Goal: Transaction & Acquisition: Purchase product/service

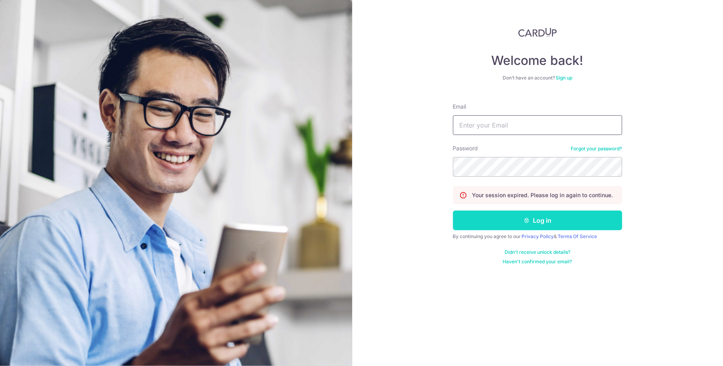
type input "[EMAIL_ADDRESS][DOMAIN_NAME]"
click at [542, 220] on button "Log in" at bounding box center [537, 220] width 169 height 20
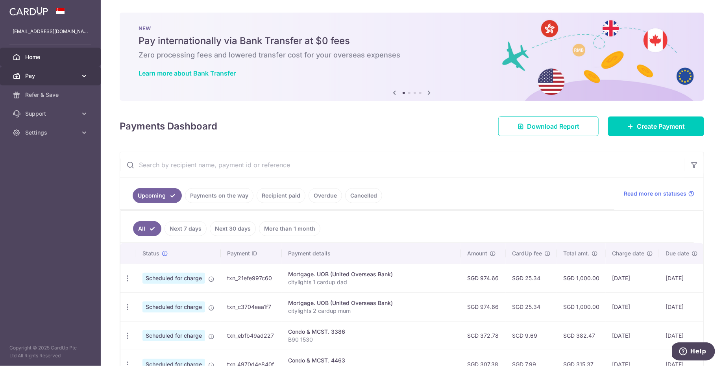
click at [36, 76] on span "Pay" at bounding box center [51, 76] width 52 height 8
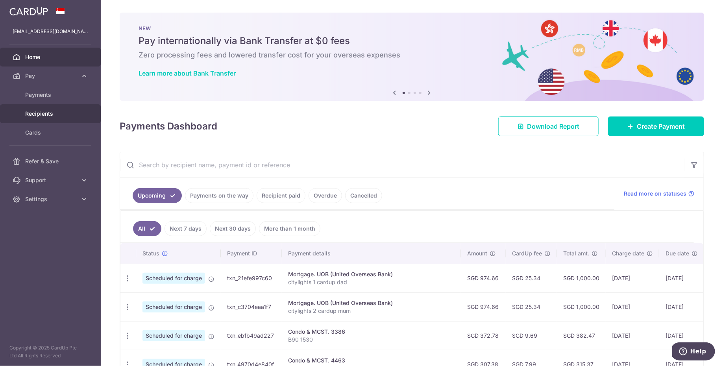
click at [43, 114] on span "Recipients" at bounding box center [51, 114] width 52 height 8
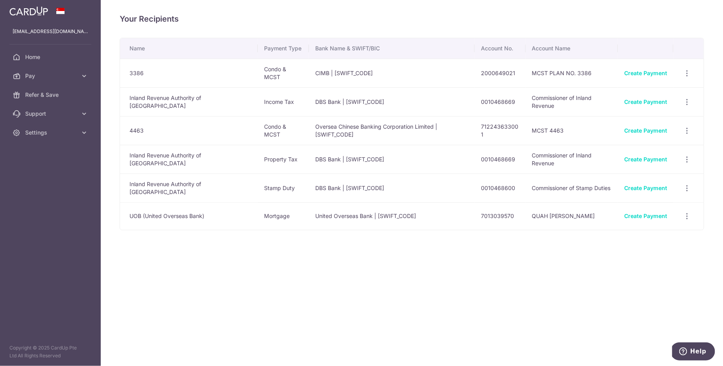
click at [377, 137] on td "Oversea Chinese Banking Corporation Limited | OCBCSGSGXXX" at bounding box center [392, 130] width 166 height 29
click at [59, 77] on span "Pay" at bounding box center [51, 76] width 52 height 8
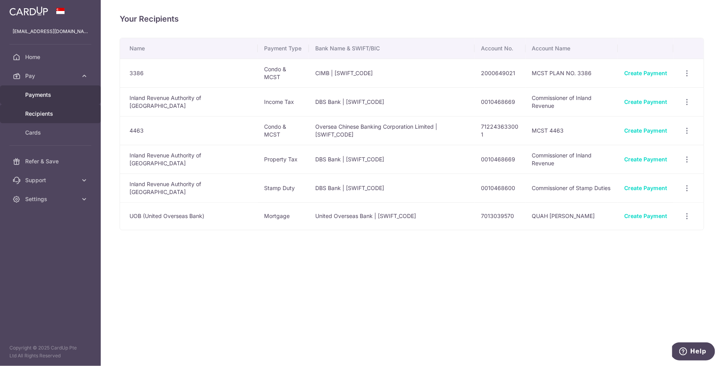
click at [54, 97] on span "Payments" at bounding box center [51, 95] width 52 height 8
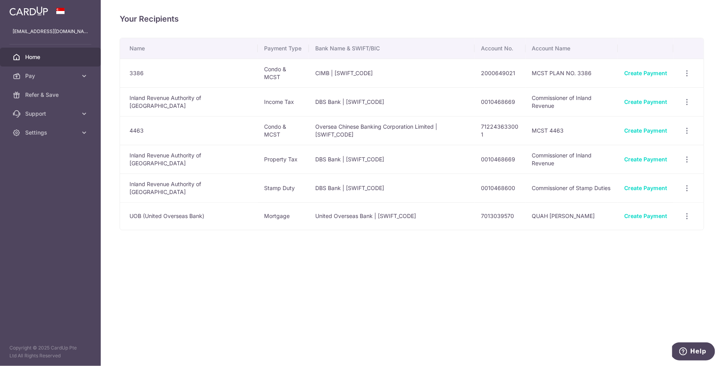
click at [44, 55] on span "Home" at bounding box center [51, 57] width 52 height 8
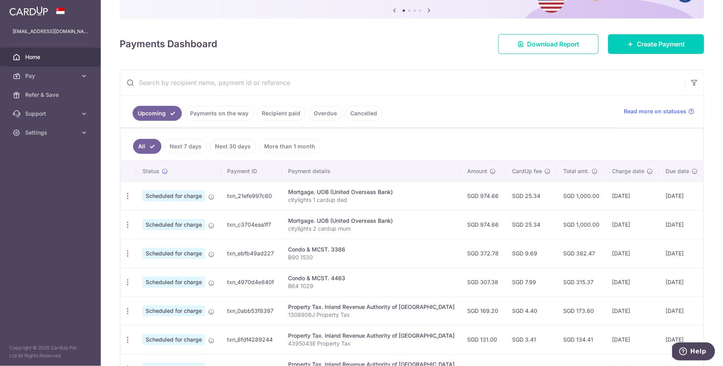
scroll to position [86, 0]
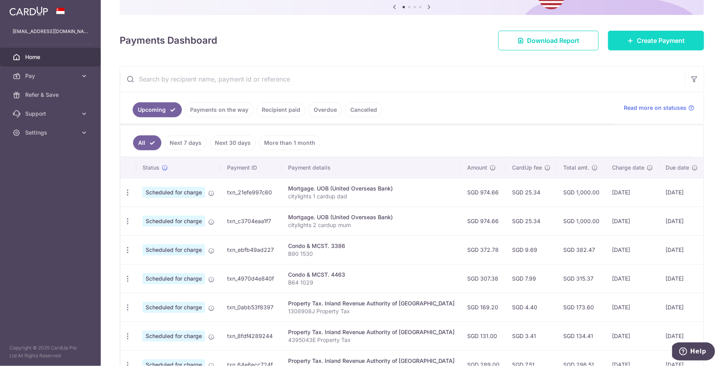
click at [637, 42] on span "Create Payment" at bounding box center [661, 40] width 48 height 9
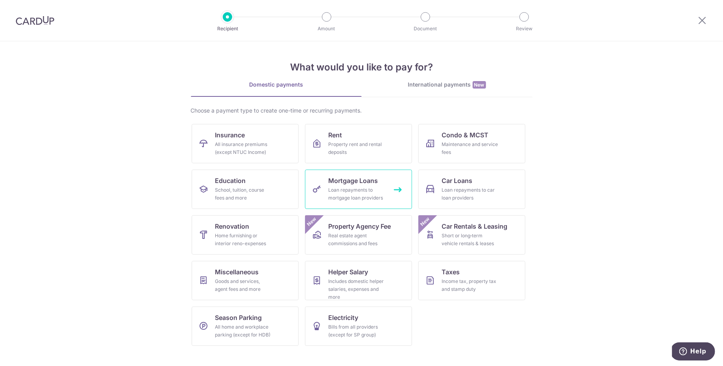
click at [368, 185] on span "Mortgage Loans" at bounding box center [354, 180] width 50 height 9
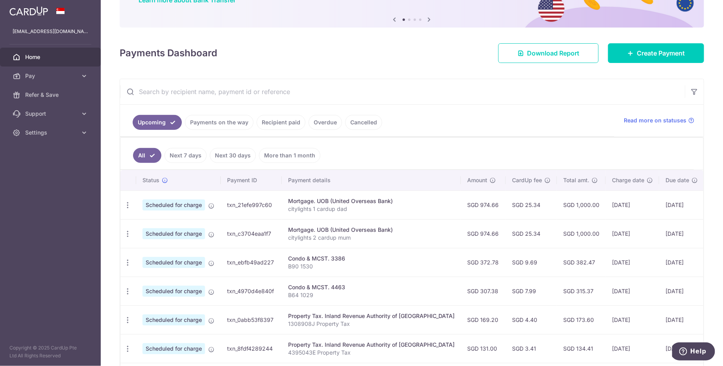
scroll to position [80, 0]
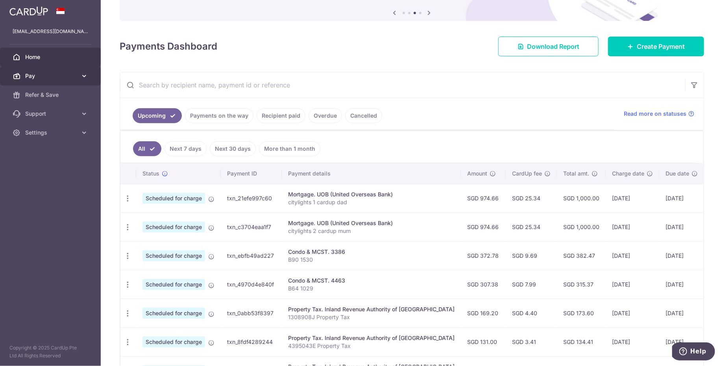
click at [52, 75] on span "Pay" at bounding box center [51, 76] width 52 height 8
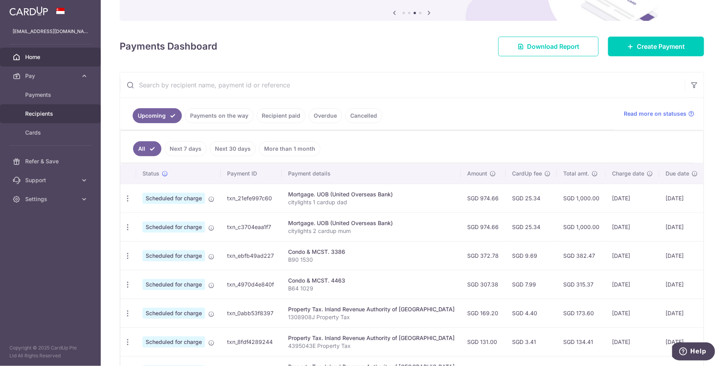
click at [44, 115] on span "Recipients" at bounding box center [51, 114] width 52 height 8
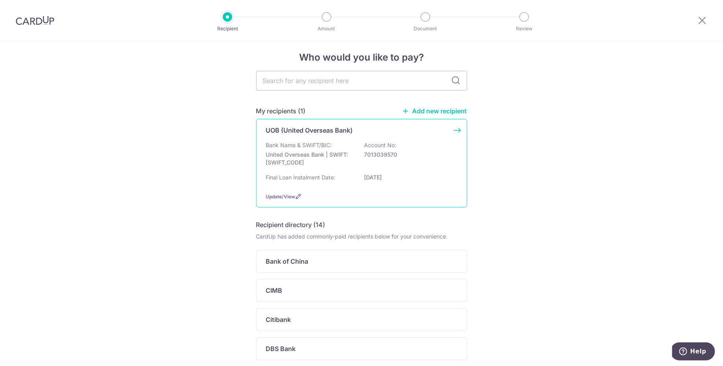
scroll to position [6, 0]
click at [436, 113] on link "Add new recipient" at bounding box center [434, 111] width 65 height 8
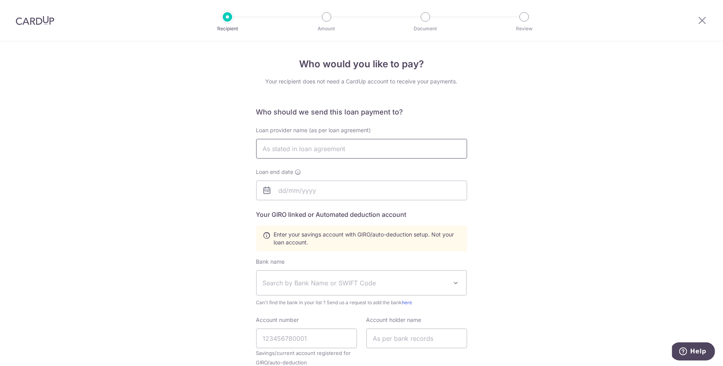
click at [358, 155] on input "text" at bounding box center [361, 149] width 211 height 20
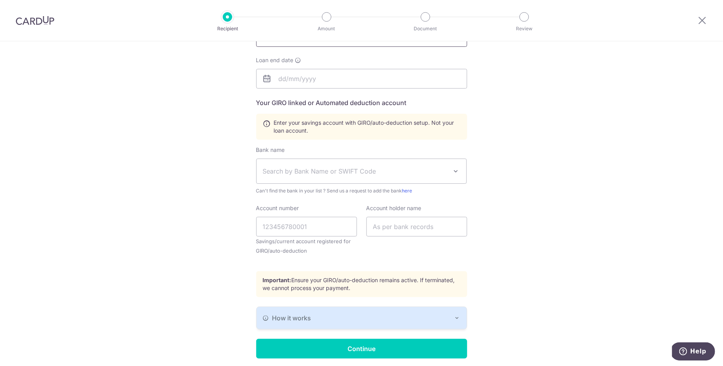
scroll to position [55, 0]
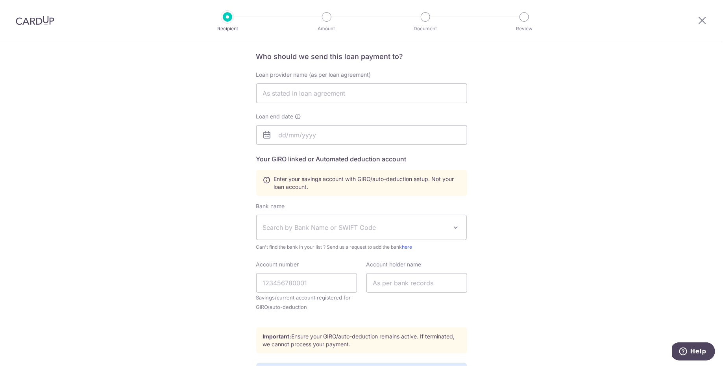
click at [375, 225] on span "Search by Bank Name or SWIFT Code" at bounding box center [355, 227] width 185 height 9
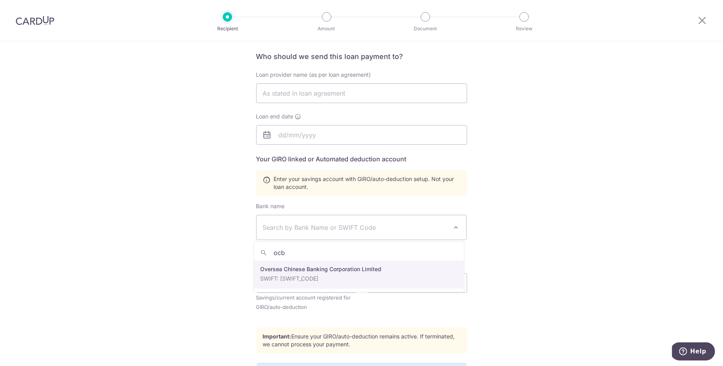
type input "ocb"
select select "12"
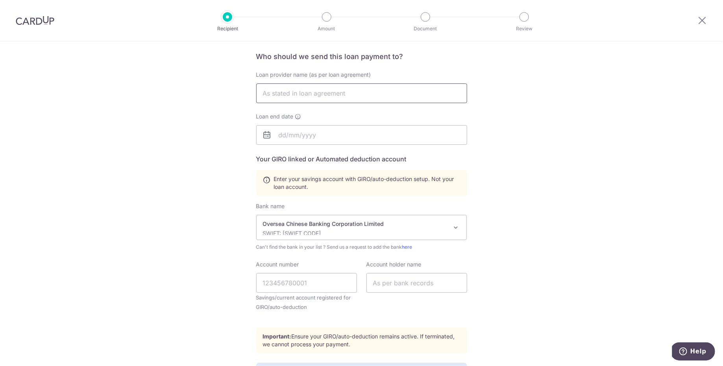
click at [339, 99] on input "text" at bounding box center [361, 93] width 211 height 20
type input "Q"
click at [344, 96] on input "text" at bounding box center [361, 93] width 211 height 20
type input "QUAH EE SIONG"
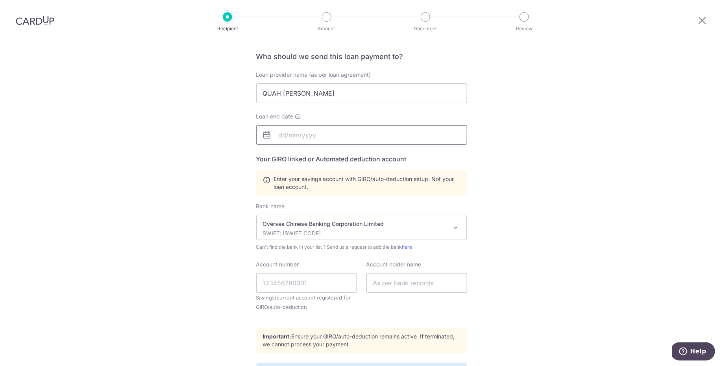
click at [282, 137] on input "text" at bounding box center [361, 135] width 211 height 20
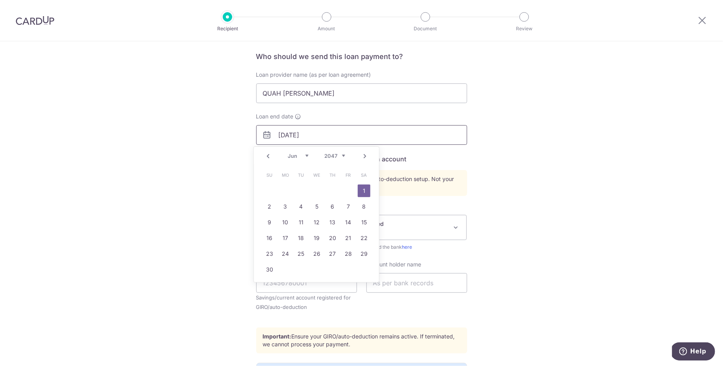
type input "[DATE]"
click at [508, 166] on div "Who would you like to pay? Your recipient does not need a CardUp account to rec…" at bounding box center [361, 219] width 723 height 466
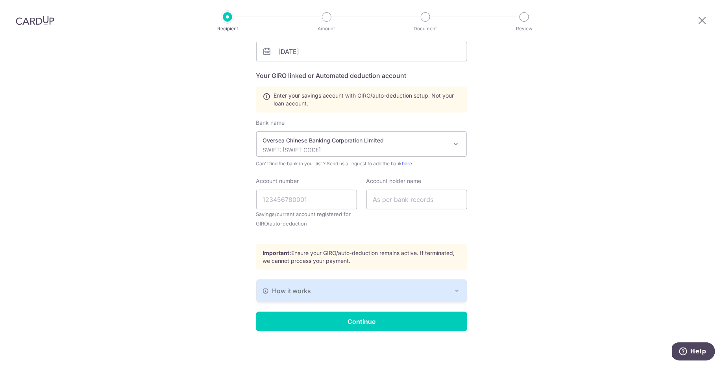
scroll to position [140, 0]
click at [317, 197] on input "Account number" at bounding box center [306, 199] width 101 height 20
paste input "5730270714"
type input "5730270714"
click at [427, 202] on input "text" at bounding box center [416, 199] width 101 height 20
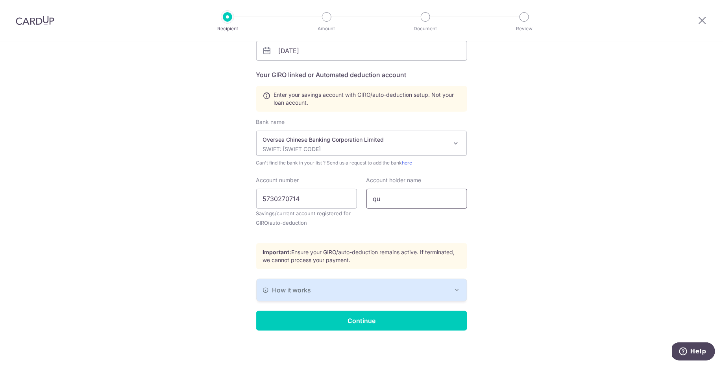
type input "q"
type input "QUAH EE SIONG"
click at [514, 173] on div "Who would you like to pay? Your recipient does not need a CardUp account to rec…" at bounding box center [361, 135] width 723 height 466
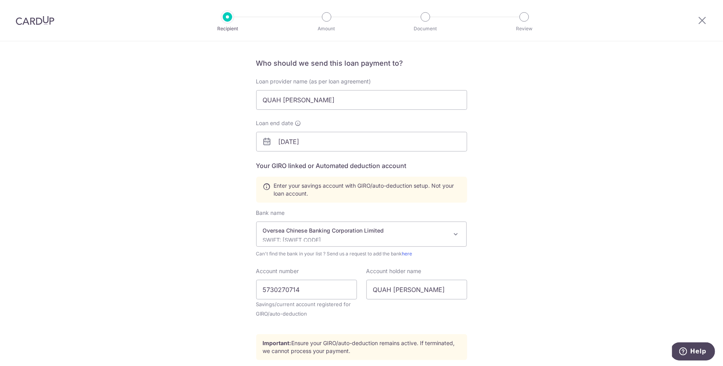
scroll to position [0, 0]
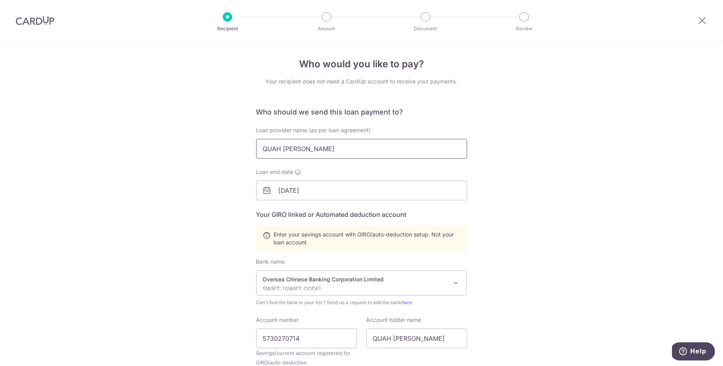
drag, startPoint x: 321, startPoint y: 150, endPoint x: 227, endPoint y: 147, distance: 94.9
click at [227, 147] on div "Who would you like to pay? Your recipient does not need a CardUp account to rec…" at bounding box center [361, 274] width 723 height 466
paste input "Oversea Chinese Banking Corporation Limited"
click at [276, 149] on input "Oversea Chinese Banking Corporation Limited" at bounding box center [361, 149] width 211 height 20
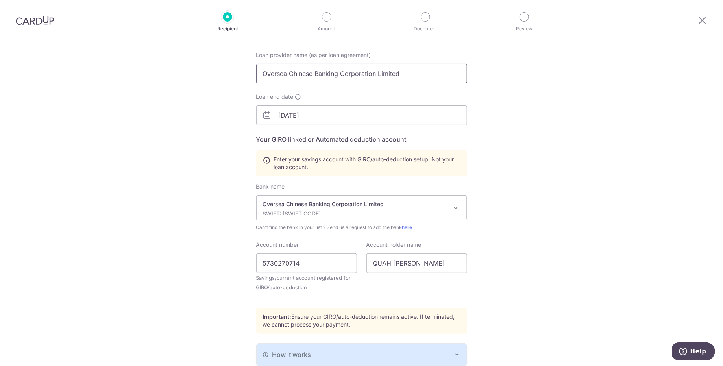
scroll to position [76, 0]
type input "Oversea Chinese Banking Corporation Limited"
drag, startPoint x: 555, startPoint y: 197, endPoint x: 566, endPoint y: 41, distance: 155.8
click at [555, 196] on div "Who would you like to pay? Your recipient does not need a CardUp account to rec…" at bounding box center [361, 198] width 723 height 466
drag, startPoint x: 316, startPoint y: 262, endPoint x: 220, endPoint y: 260, distance: 95.6
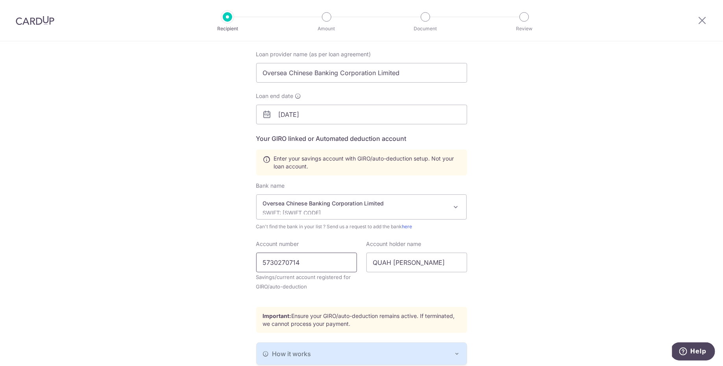
click at [220, 260] on div "Who would you like to pay? Your recipient does not need a CardUp account to rec…" at bounding box center [361, 198] width 723 height 466
paste input "695658666001"
type input "695658666001"
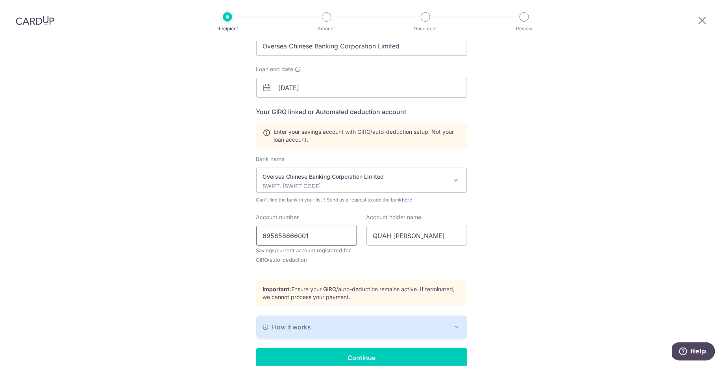
scroll to position [140, 0]
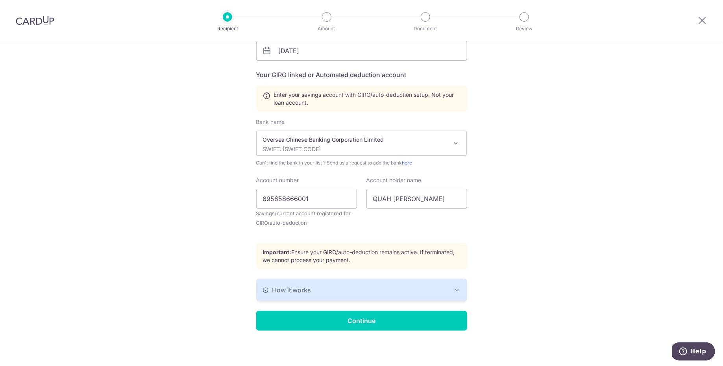
click at [548, 154] on div "Who would you like to pay? Your recipient does not need a CardUp account to rec…" at bounding box center [361, 135] width 723 height 466
click at [432, 294] on div "How it works" at bounding box center [362, 289] width 198 height 9
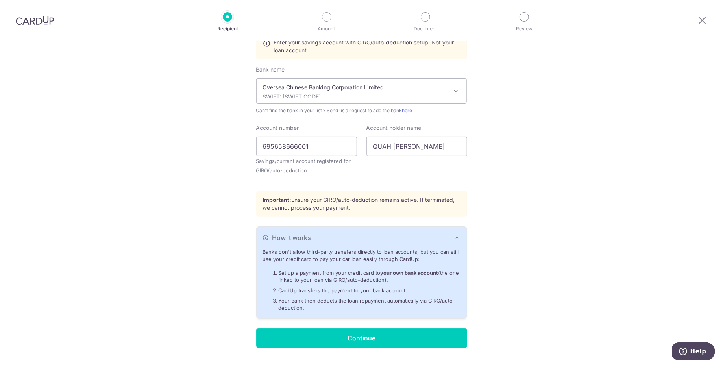
scroll to position [209, 0]
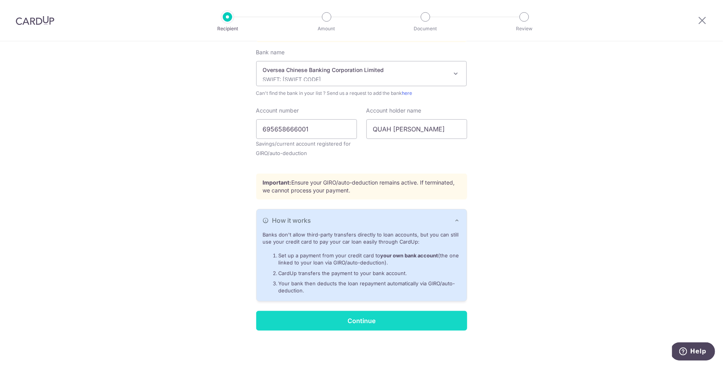
click at [425, 322] on input "Continue" at bounding box center [361, 321] width 211 height 20
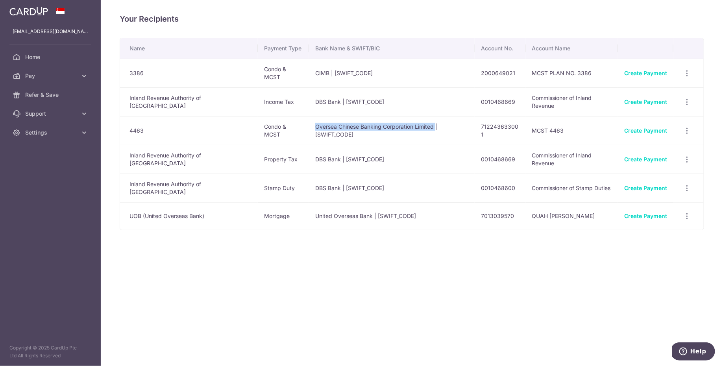
drag, startPoint x: 416, startPoint y: 128, endPoint x: 305, endPoint y: 130, distance: 111.0
click at [281, 129] on tr "4463 Condo & MCST Oversea Chinese Banking Corporation Limited | [SWIFT_CODE] 71…" at bounding box center [411, 130] width 583 height 29
copy tr "Oversea Chinese Banking Corporation Limited"
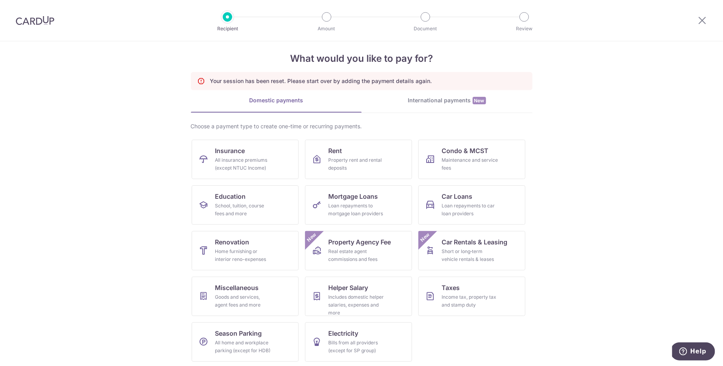
scroll to position [10, 0]
click at [371, 201] on div "Loan repayments to mortgage loan providers" at bounding box center [357, 209] width 57 height 16
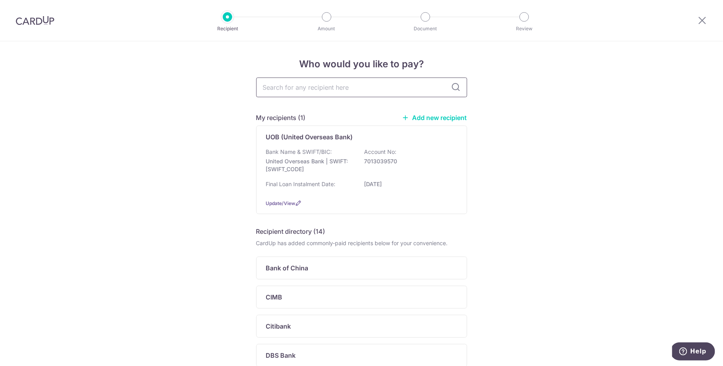
click at [315, 86] on input "text" at bounding box center [361, 88] width 211 height 20
type input "695658666001"
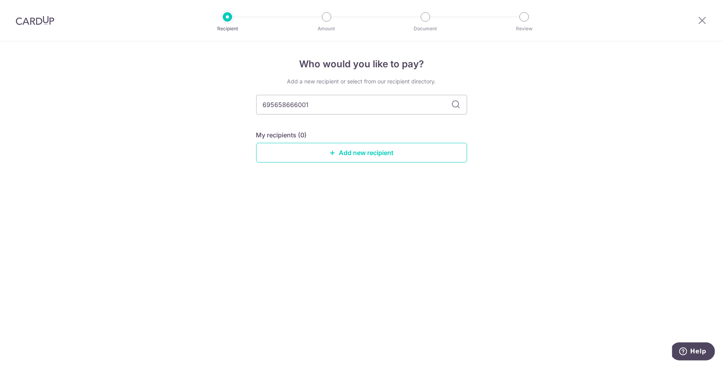
drag, startPoint x: 316, startPoint y: 87, endPoint x: 218, endPoint y: 92, distance: 97.7
click at [218, 92] on div "Who would you like to pay? Add a new recipient or select from our recipient dir…" at bounding box center [361, 203] width 723 height 325
click at [304, 106] on input "695658666001" at bounding box center [361, 105] width 211 height 20
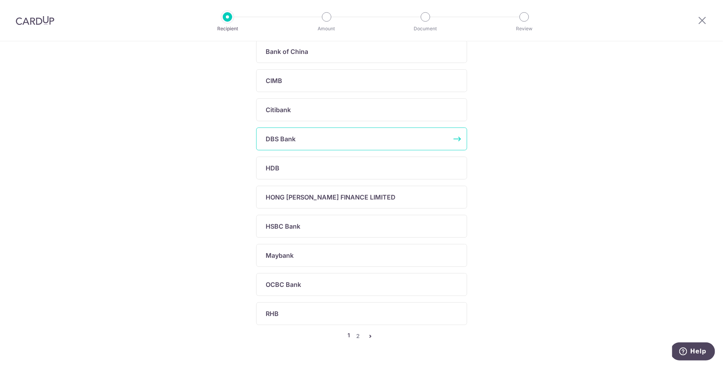
scroll to position [234, 0]
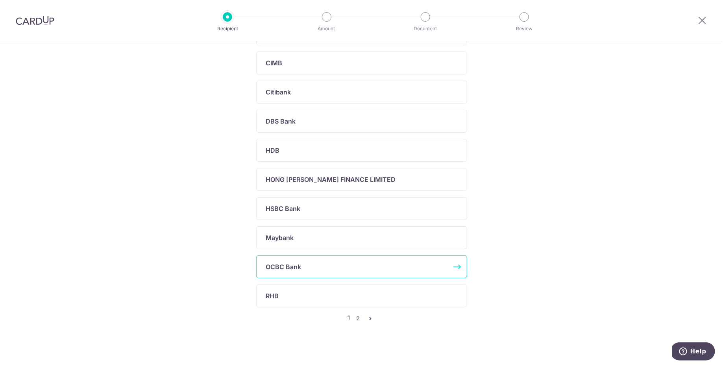
click at [305, 265] on div "OCBC Bank" at bounding box center [357, 266] width 182 height 9
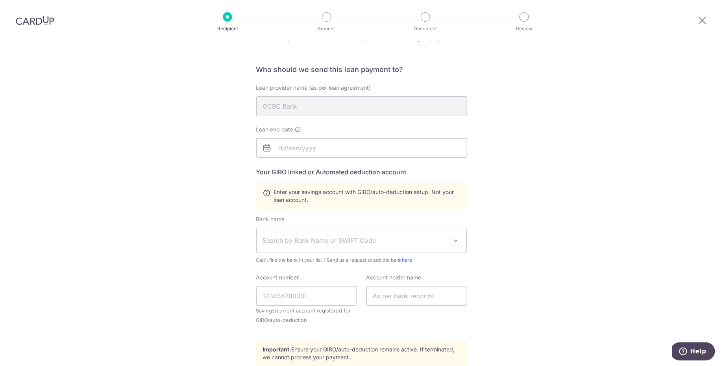
scroll to position [52, 0]
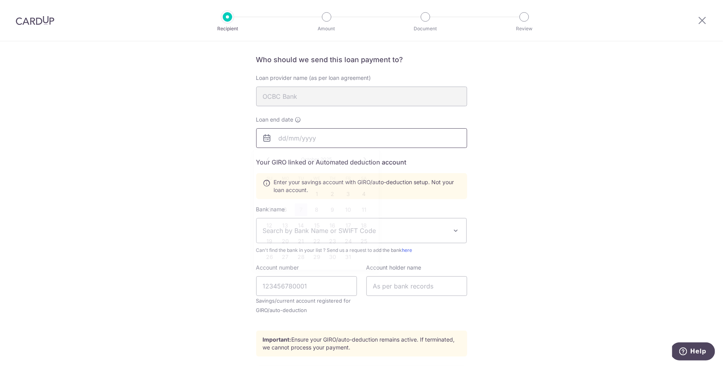
click at [279, 142] on input "text" at bounding box center [361, 138] width 211 height 20
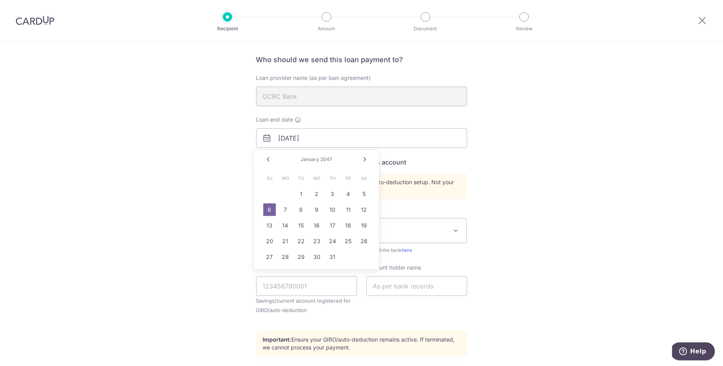
click at [363, 162] on link "Next" at bounding box center [364, 159] width 9 height 9
click at [364, 161] on link "Next" at bounding box center [364, 159] width 9 height 9
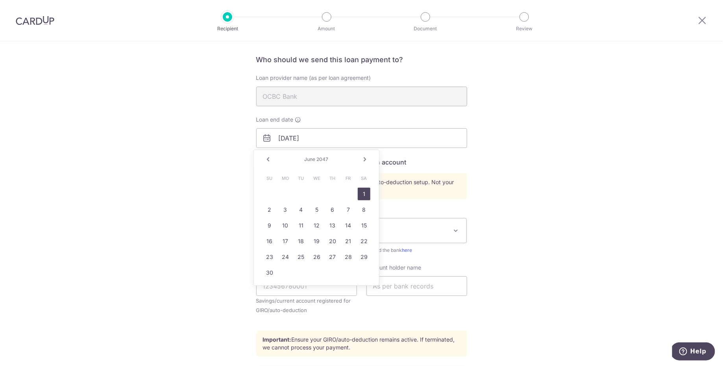
click at [361, 194] on link "1" at bounding box center [364, 194] width 13 height 13
type input "[DATE]"
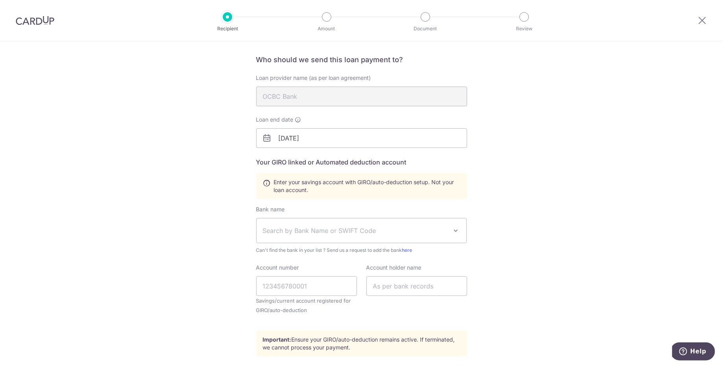
click at [513, 199] on div "Who would you like to pay? Your recipient does not need a CardUp account to rec…" at bounding box center [361, 222] width 723 height 466
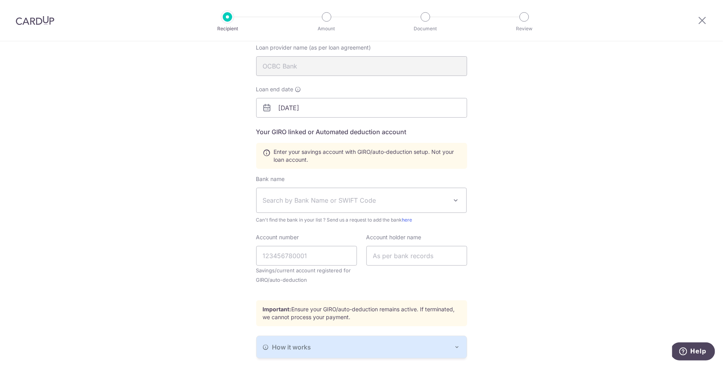
scroll to position [89, 0]
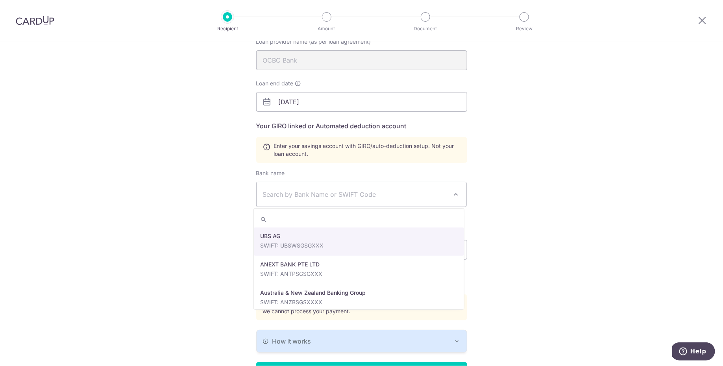
click at [408, 200] on span "Search by Bank Name or SWIFT Code" at bounding box center [362, 194] width 210 height 24
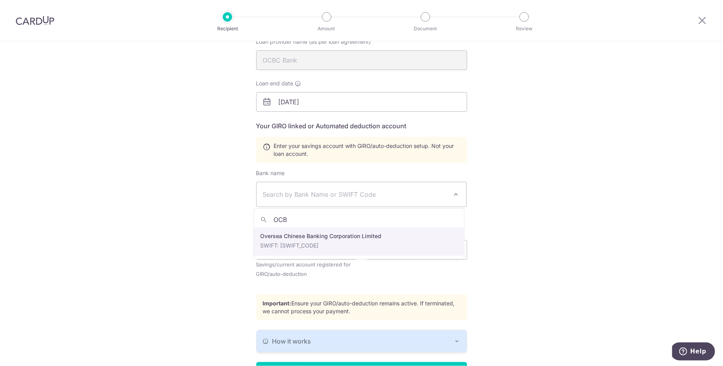
type input "OCB"
select select "12"
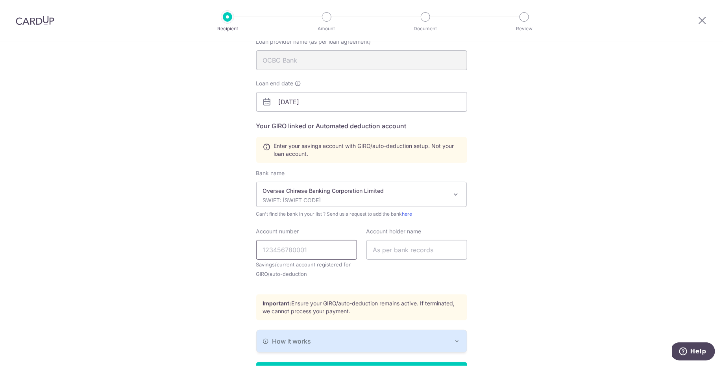
drag, startPoint x: 287, startPoint y: 247, endPoint x: 292, endPoint y: 248, distance: 5.6
click at [287, 247] on input "Account number" at bounding box center [306, 250] width 101 height 20
paste input "695658666001"
type input "695658666001"
click at [407, 254] on input "text" at bounding box center [416, 250] width 101 height 20
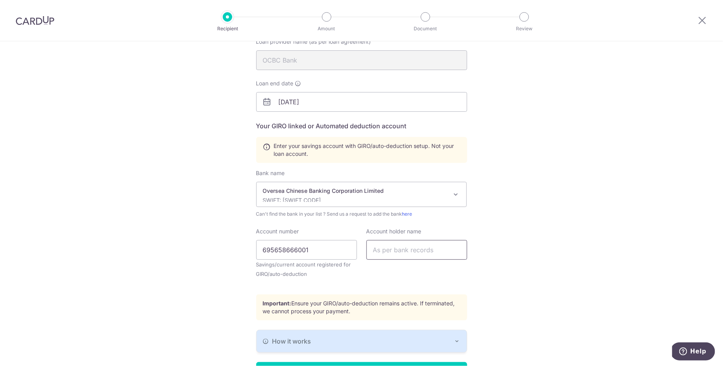
type input "Quah Ee Siong"
click at [513, 240] on div "Who would you like to pay? Your recipient does not need a CardUp account to rec…" at bounding box center [361, 186] width 723 height 466
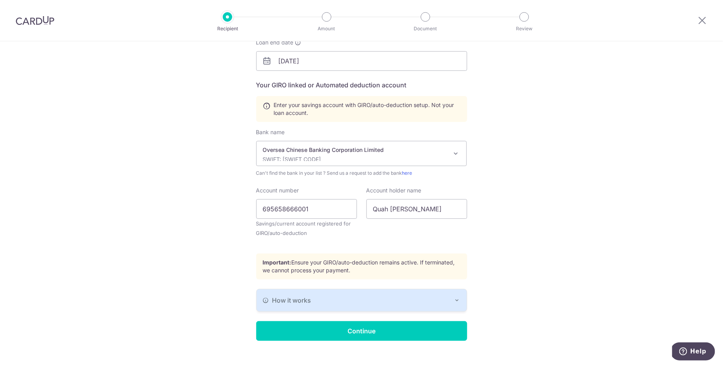
scroll to position [140, 0]
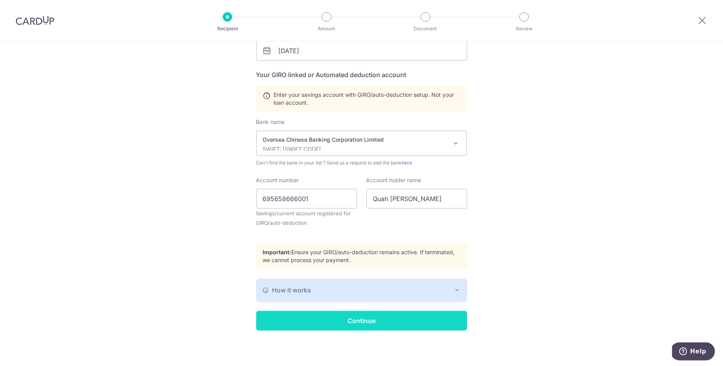
click at [420, 321] on input "Continue" at bounding box center [361, 321] width 211 height 20
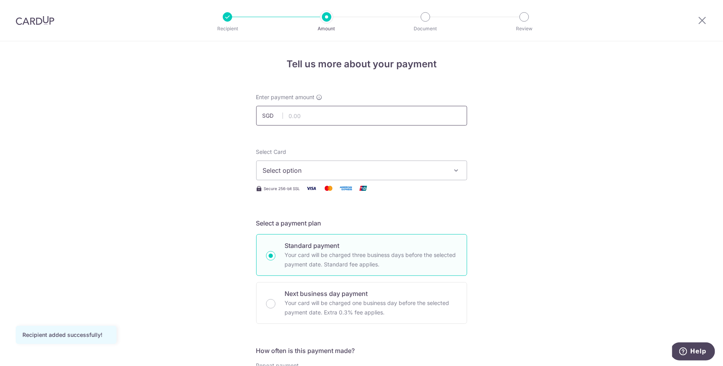
click at [384, 115] on input "text" at bounding box center [361, 116] width 211 height 20
type input "974.66"
click at [354, 170] on span "Select option" at bounding box center [354, 170] width 183 height 9
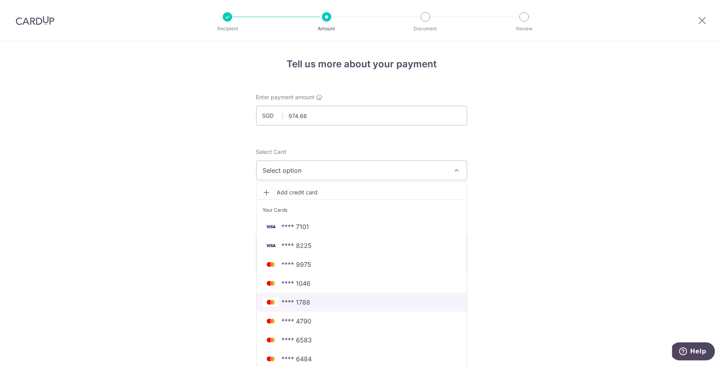
click at [329, 302] on span "**** 1788" at bounding box center [362, 301] width 198 height 9
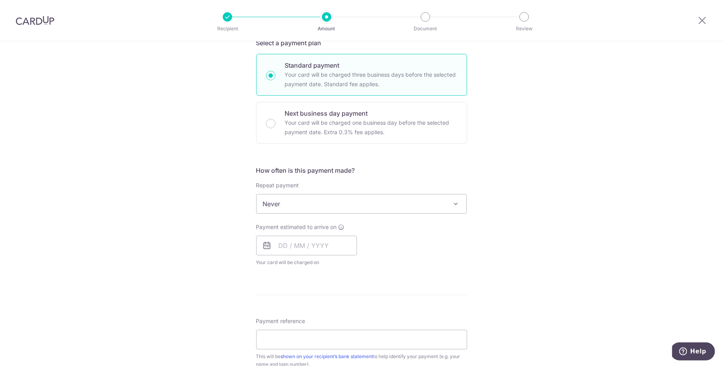
scroll to position [203, 0]
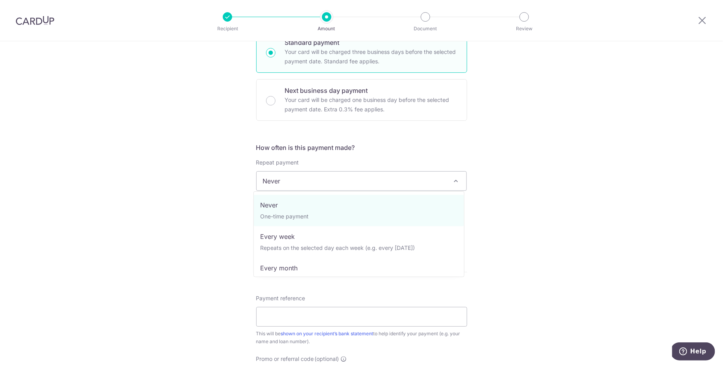
click at [295, 185] on span "Never" at bounding box center [362, 181] width 210 height 19
select select "3"
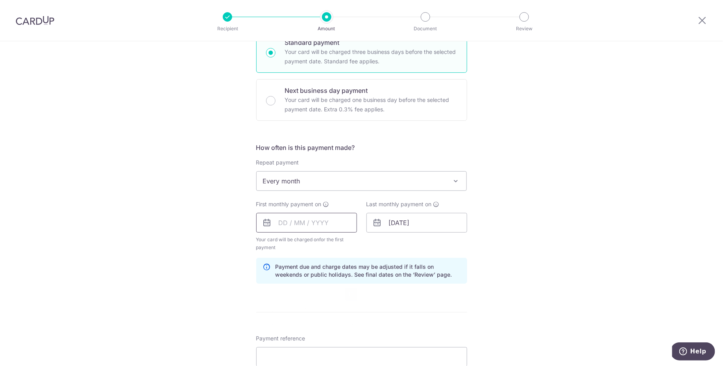
click at [328, 221] on input "text" at bounding box center [306, 223] width 101 height 20
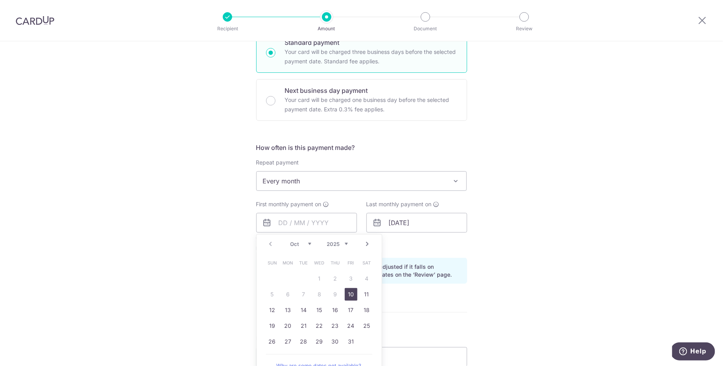
click at [305, 244] on select "Oct Nov Dec" at bounding box center [300, 244] width 21 height 6
click at [288, 277] on link "1" at bounding box center [288, 278] width 13 height 13
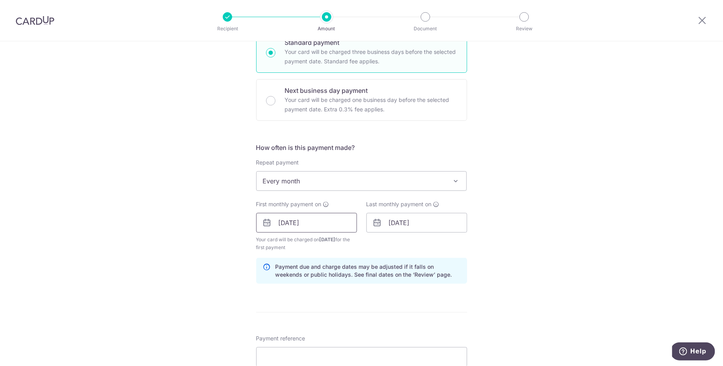
click at [316, 218] on input "[DATE]" at bounding box center [306, 223] width 101 height 20
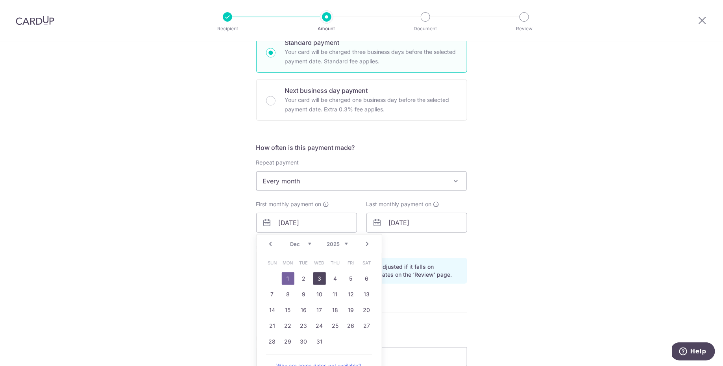
click at [313, 277] on link "3" at bounding box center [319, 278] width 13 height 13
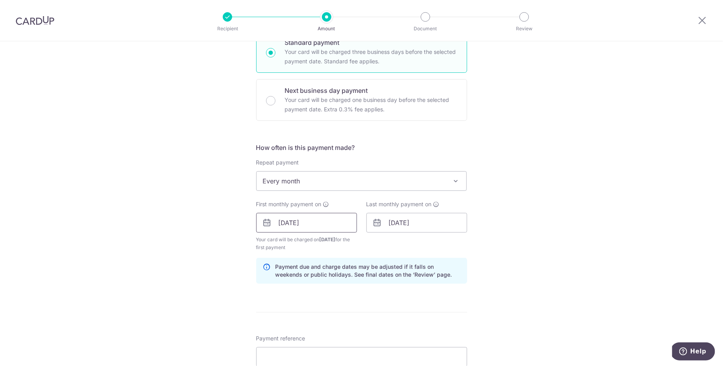
click at [334, 227] on input "03/12/2025" at bounding box center [306, 223] width 101 height 20
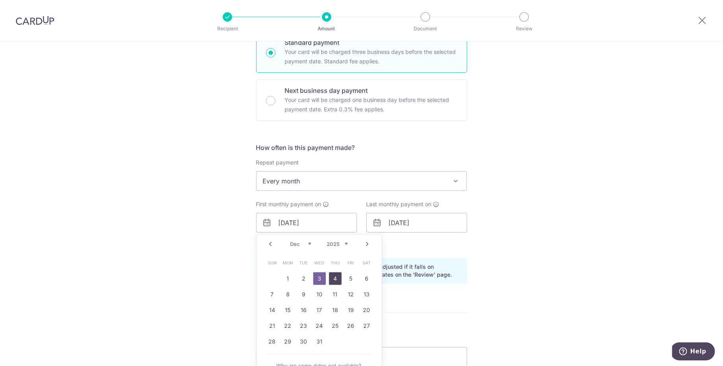
click at [331, 277] on link "4" at bounding box center [335, 278] width 13 height 13
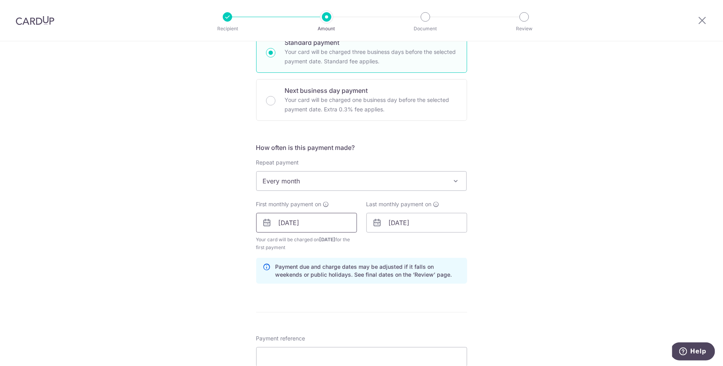
click at [324, 227] on input "04/12/2025" at bounding box center [306, 223] width 101 height 20
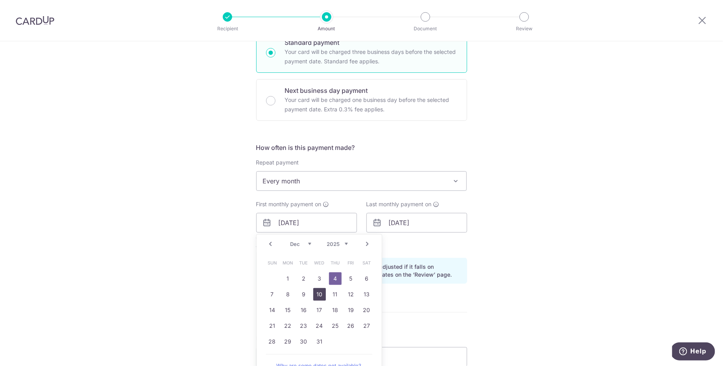
click at [317, 290] on link "10" at bounding box center [319, 294] width 13 height 13
type input "10/12/2025"
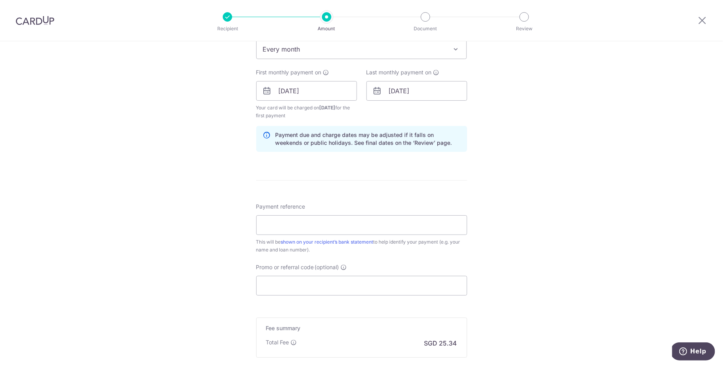
scroll to position [338, 0]
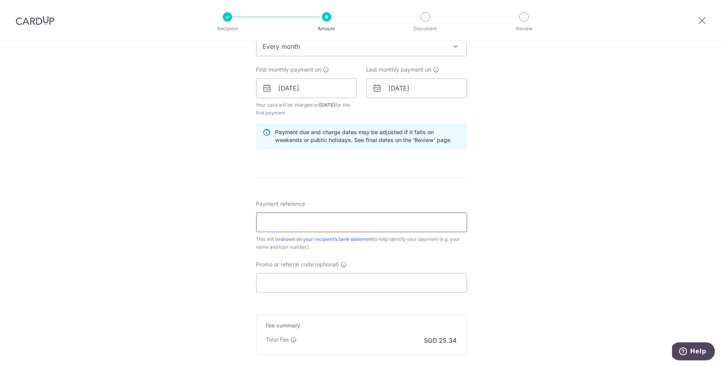
click at [404, 222] on input "Payment reference" at bounding box center [361, 222] width 211 height 20
click at [276, 220] on input "citylights 2 cardup mum" at bounding box center [361, 222] width 211 height 20
drag, startPoint x: 276, startPoint y: 220, endPoint x: 283, endPoint y: 220, distance: 6.7
click at [276, 220] on input "citylights 2 cardup mum" at bounding box center [361, 222] width 211 height 20
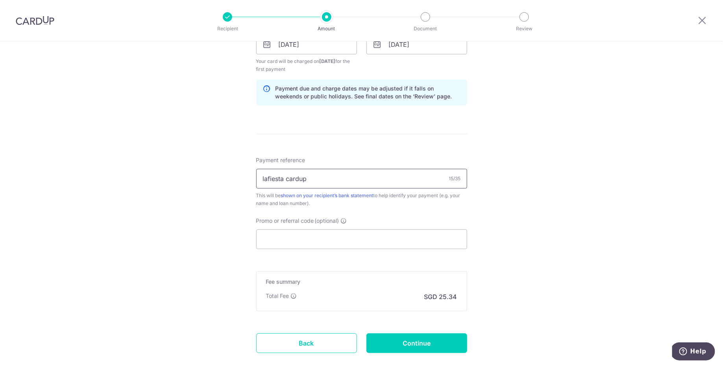
scroll to position [399, 0]
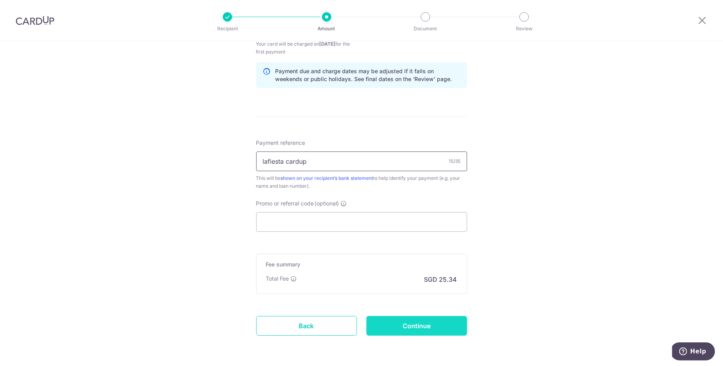
type input "lafiesta cardup"
click at [435, 325] on input "Continue" at bounding box center [416, 326] width 101 height 20
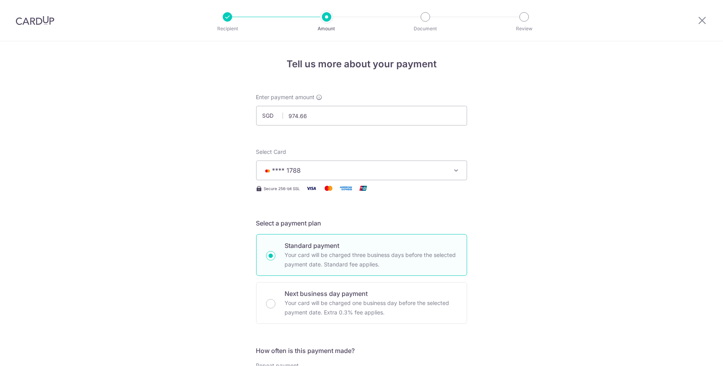
scroll to position [393, 0]
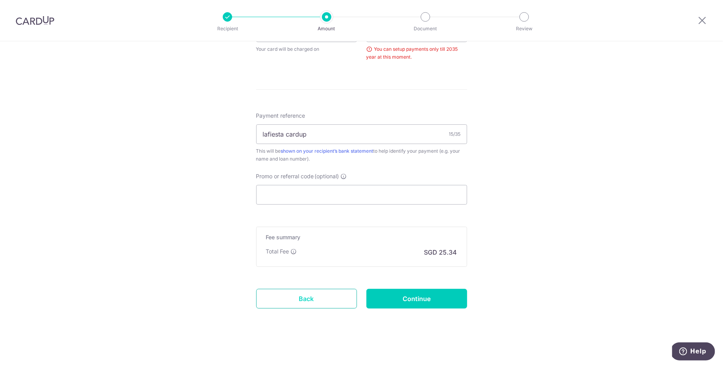
click at [310, 303] on link "Back" at bounding box center [306, 299] width 101 height 20
click at [411, 303] on input "Continue" at bounding box center [416, 299] width 101 height 20
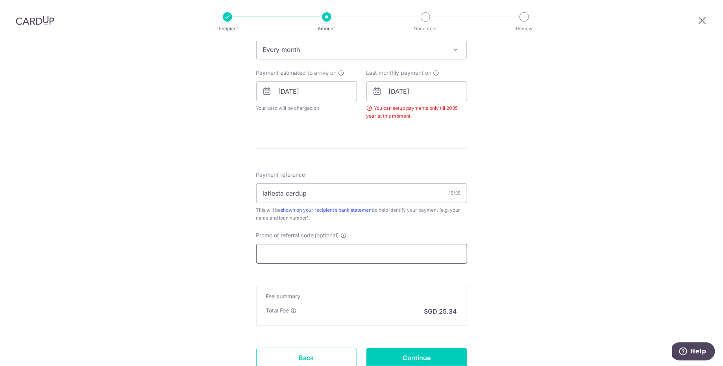
scroll to position [265, 0]
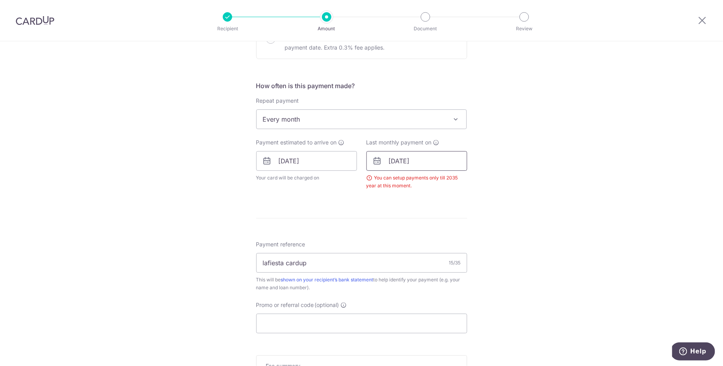
click at [427, 163] on input "06/01/2047" at bounding box center [416, 161] width 101 height 20
click at [445, 181] on select "2025 2026 2027 2028 2029 2030 2031 2032 2033 2034 2035" at bounding box center [447, 182] width 21 height 6
click at [448, 179] on select "2025 2026 2027 2028 2029 2030 2031 2032 2033 2034 2035" at bounding box center [447, 182] width 21 height 6
click at [416, 180] on select "Jan Feb Mar Apr May Jun Jul Aug Sep Oct Nov Dec" at bounding box center [411, 182] width 21 height 6
click at [459, 233] on link "10" at bounding box center [461, 232] width 13 height 13
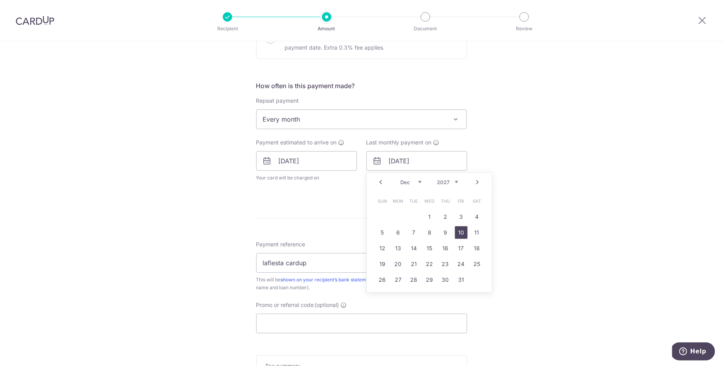
type input "10/12/2027"
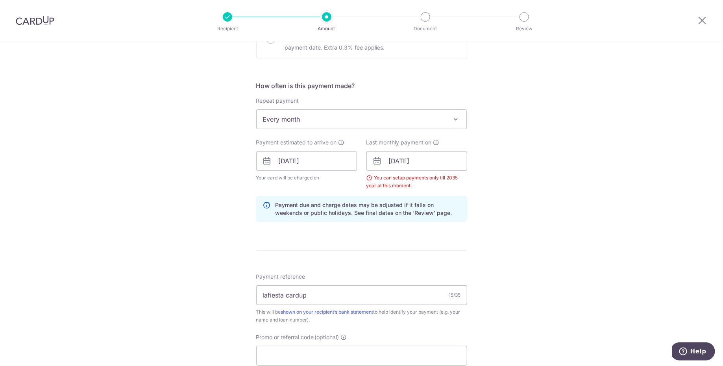
click at [519, 225] on div "Tell us more about your payment Enter payment amount SGD 974.66 974.66 Select C…" at bounding box center [361, 153] width 723 height 752
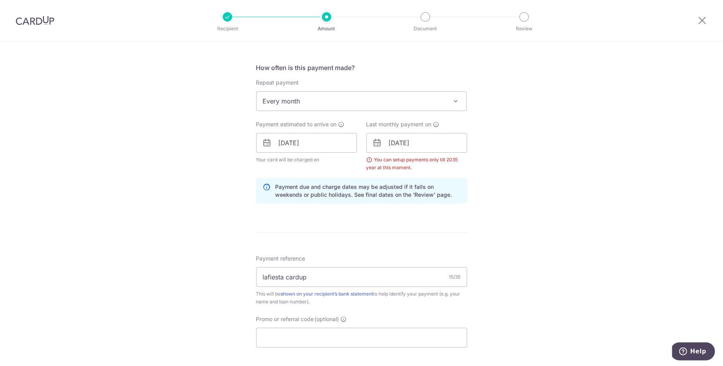
scroll to position [421, 0]
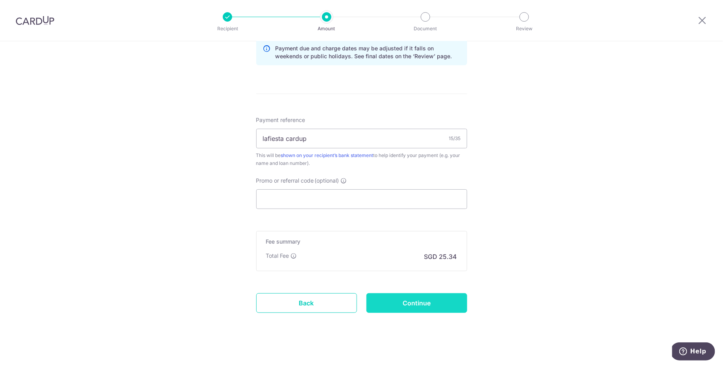
click at [446, 301] on input "Continue" at bounding box center [416, 303] width 101 height 20
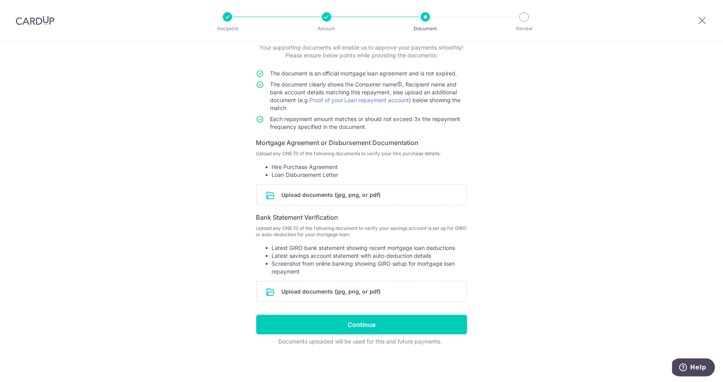
scroll to position [49, 0]
click at [349, 193] on input "file" at bounding box center [362, 196] width 210 height 20
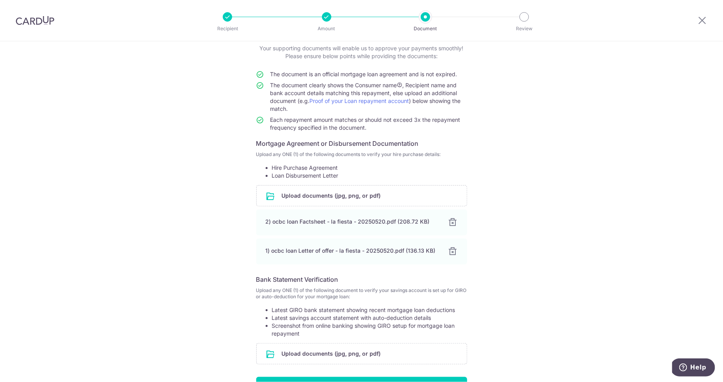
scroll to position [110, 0]
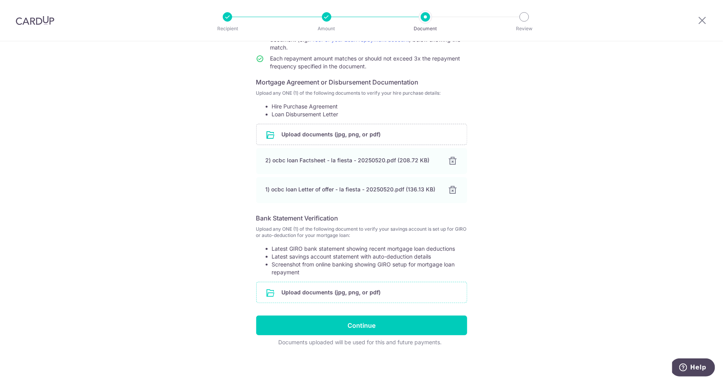
click at [382, 291] on input "file" at bounding box center [362, 293] width 210 height 20
click at [338, 292] on input "file" at bounding box center [362, 293] width 210 height 20
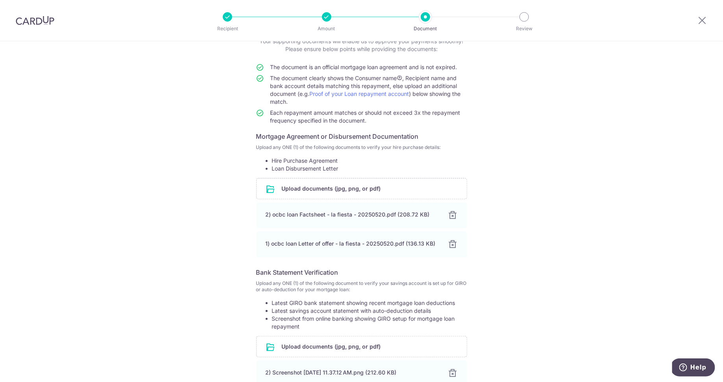
scroll to position [172, 0]
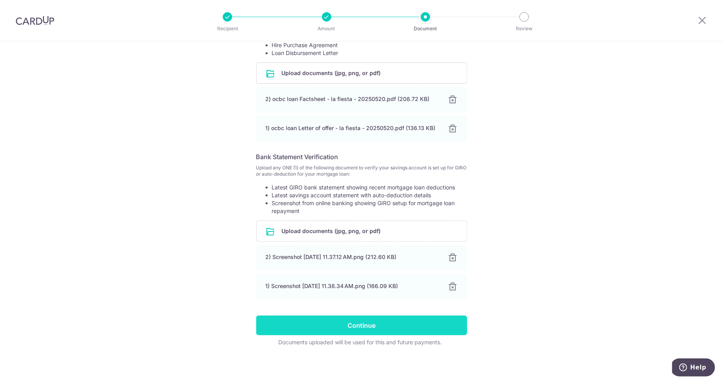
click at [423, 326] on input "Continue" at bounding box center [361, 326] width 211 height 20
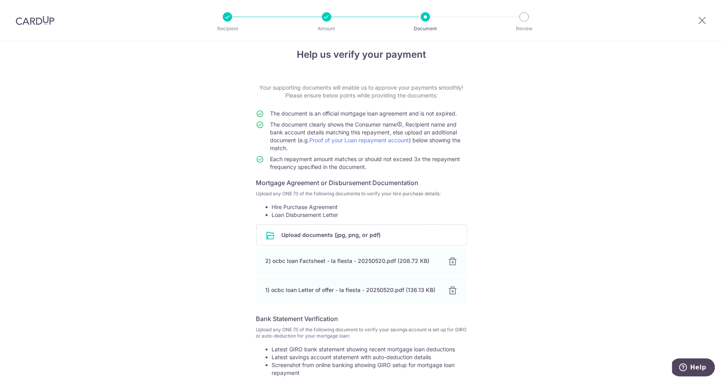
scroll to position [0, 0]
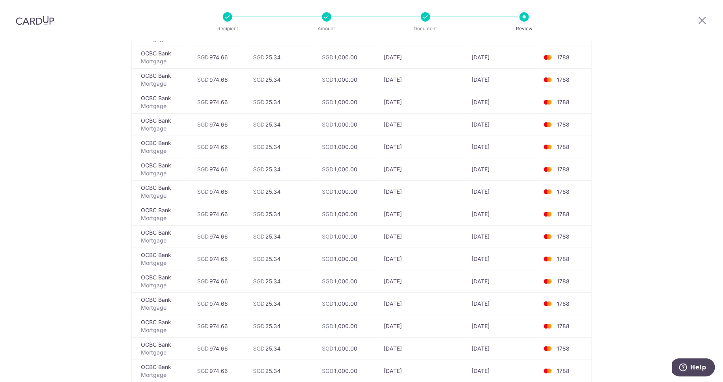
scroll to position [428, 0]
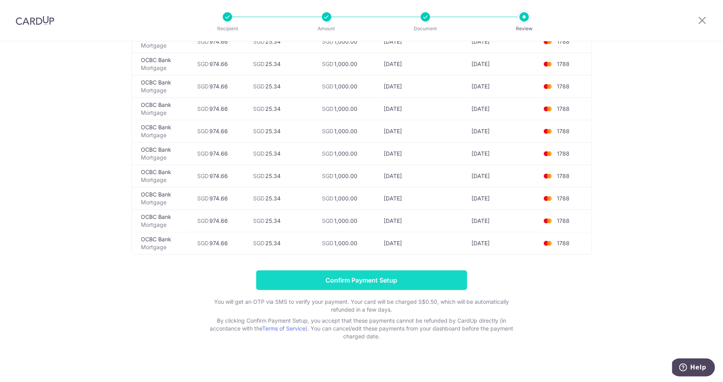
click at [435, 271] on input "Confirm Payment Setup" at bounding box center [361, 281] width 211 height 20
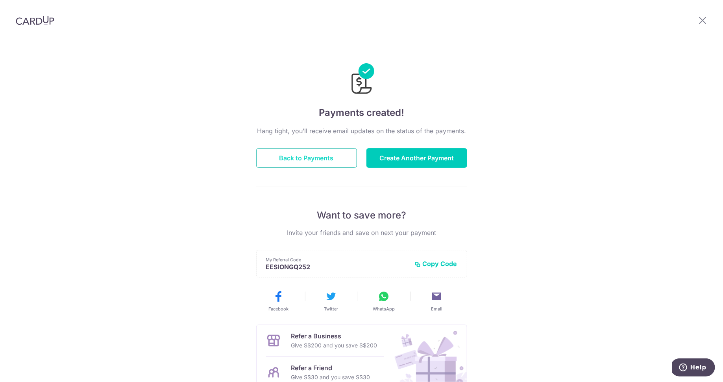
click at [316, 161] on button "Back to Payments" at bounding box center [306, 158] width 101 height 20
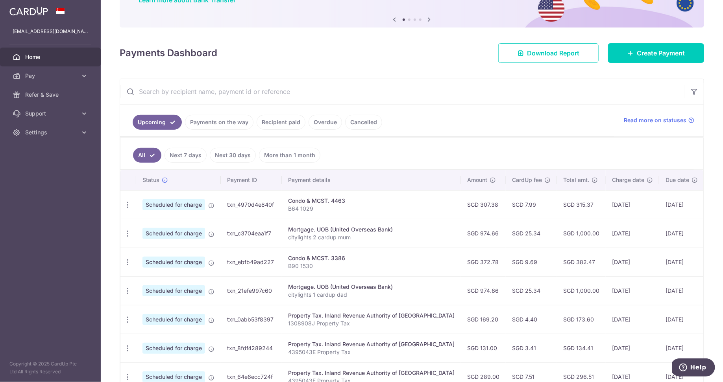
scroll to position [20, 0]
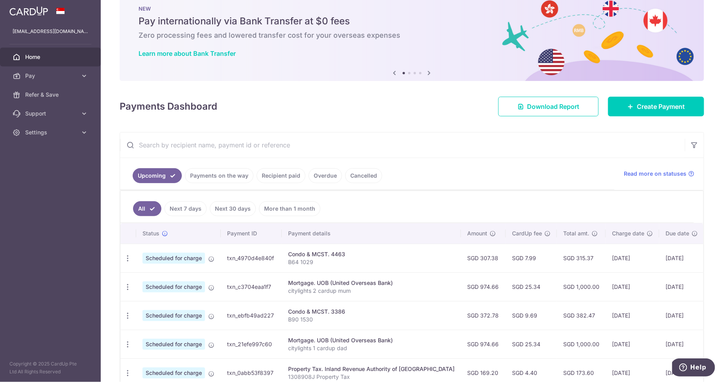
click at [334, 151] on input "text" at bounding box center [402, 145] width 565 height 25
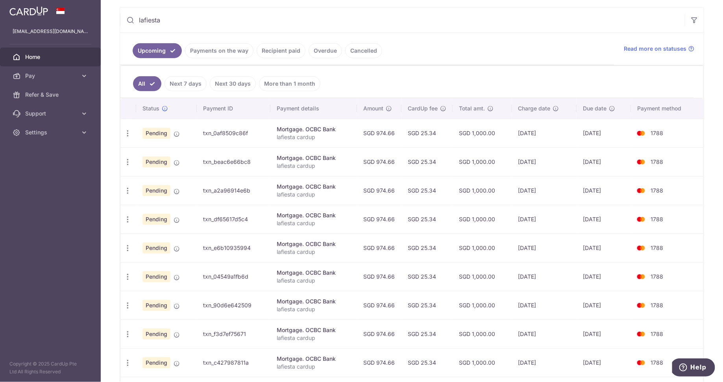
scroll to position [129, 0]
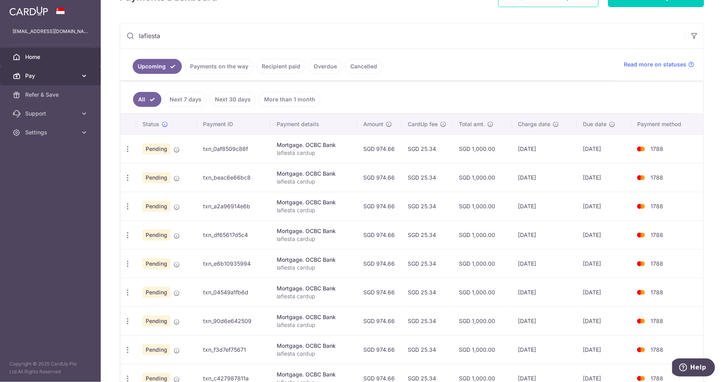
type input "lafiesta"
click at [82, 81] on link "Pay" at bounding box center [50, 75] width 101 height 19
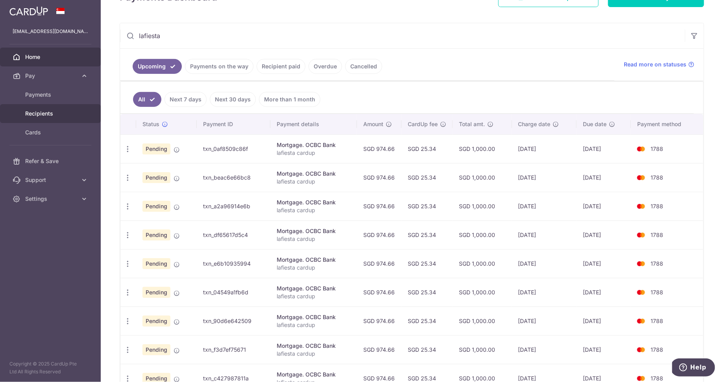
click at [61, 112] on span "Recipients" at bounding box center [51, 114] width 52 height 8
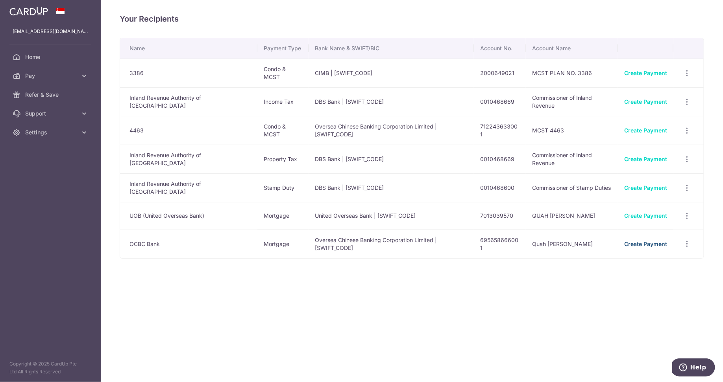
click at [648, 241] on link "Create Payment" at bounding box center [645, 244] width 43 height 7
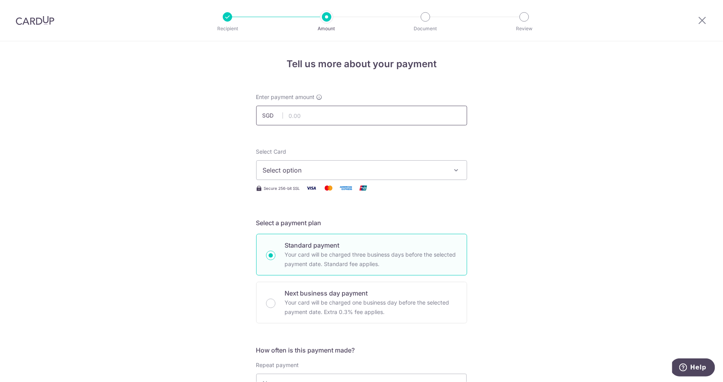
click at [326, 122] on input "text" at bounding box center [361, 116] width 211 height 20
type input "974.66"
click at [330, 172] on span "Select option" at bounding box center [354, 170] width 183 height 9
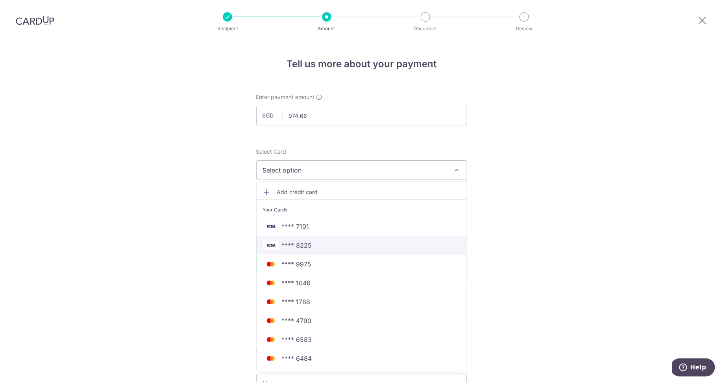
click at [331, 246] on span "**** 8225" at bounding box center [362, 245] width 198 height 9
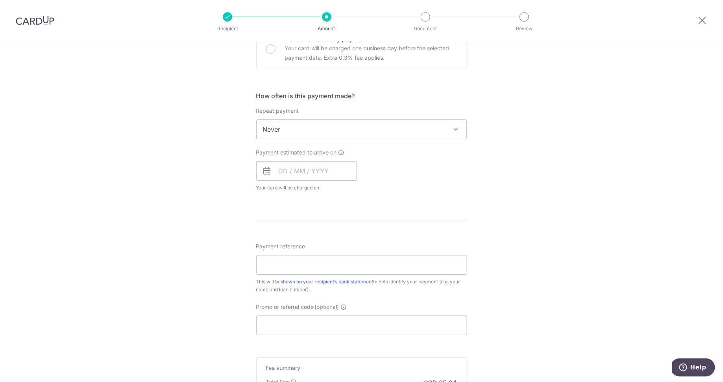
scroll to position [255, 0]
click at [295, 134] on span "Never" at bounding box center [362, 129] width 210 height 19
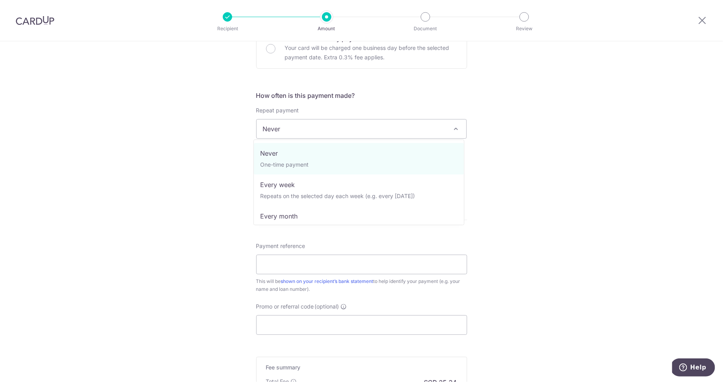
click at [219, 142] on div "Tell us more about your payment Enter payment amount SGD 974.66 974.66 Select C…" at bounding box center [361, 142] width 723 height 712
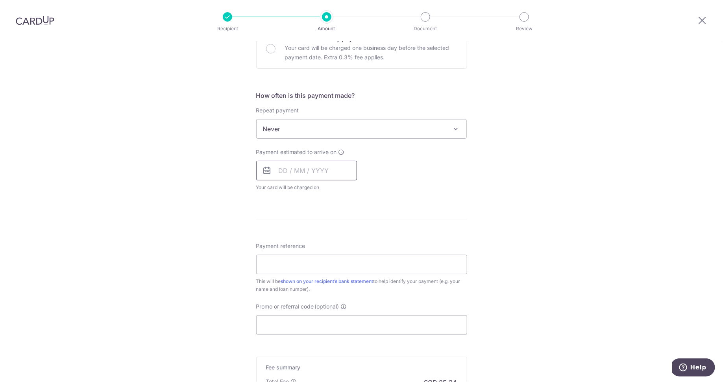
click at [281, 173] on input "text" at bounding box center [306, 171] width 101 height 20
click at [344, 193] on select "2025 2026 2027 2028 2029 2030 2031 2032 2033 2034 2035" at bounding box center [337, 192] width 21 height 6
click at [301, 192] on select "Jan Feb Mar Apr May Jun Jul Aug Sep Oct Nov Dec" at bounding box center [300, 192] width 21 height 6
click at [330, 260] on link "15" at bounding box center [335, 258] width 13 height 13
type input "15/01/2026"
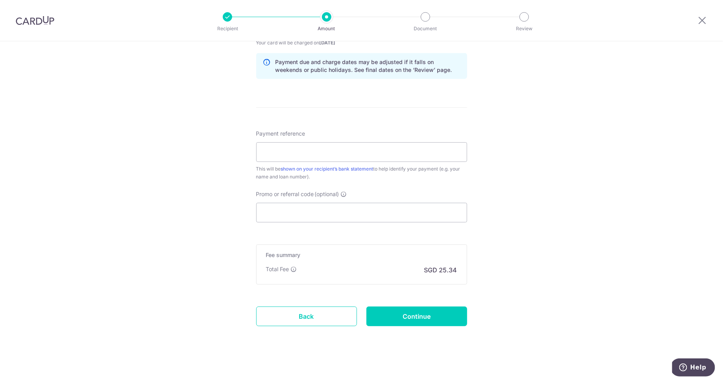
scroll to position [401, 0]
click at [286, 157] on input "Payment reference" at bounding box center [361, 152] width 211 height 20
type input "lafiesta cardup"
click at [441, 311] on input "Continue" at bounding box center [416, 316] width 101 height 20
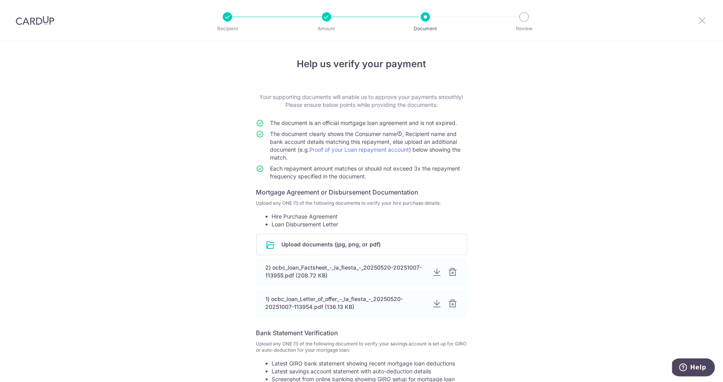
click at [702, 20] on icon at bounding box center [702, 20] width 9 height 10
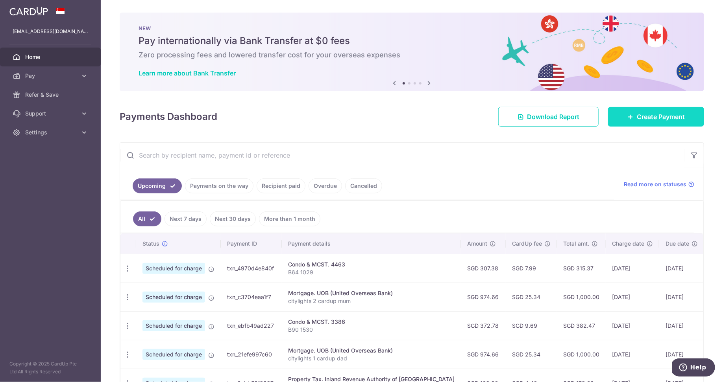
click at [644, 121] on link "Create Payment" at bounding box center [656, 117] width 96 height 20
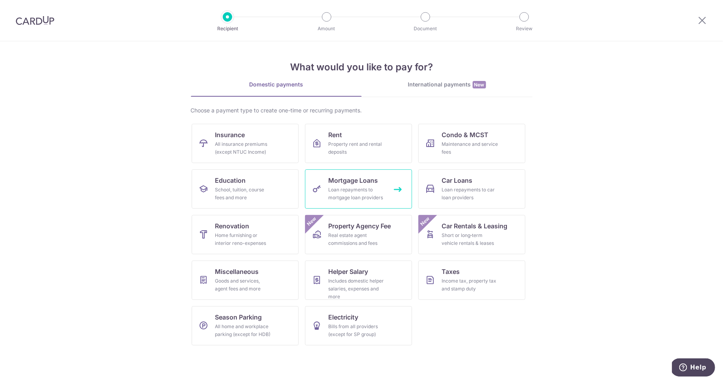
click at [375, 182] on span "Mortgage Loans" at bounding box center [354, 180] width 50 height 9
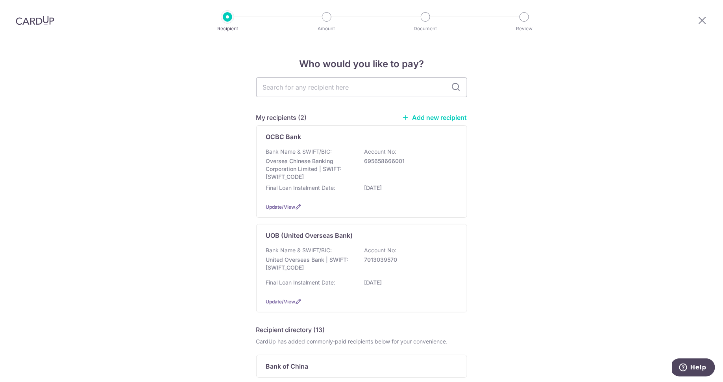
click at [449, 116] on link "Add new recipient" at bounding box center [434, 118] width 65 height 8
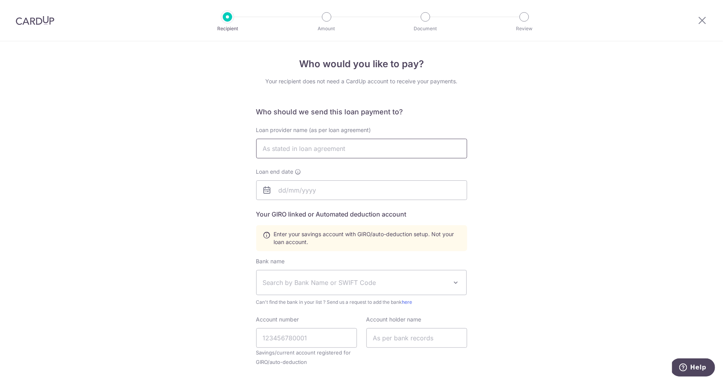
click at [318, 150] on input "text" at bounding box center [361, 149] width 211 height 20
type input "Oversea Chinese Banking Corporation Limited"
click at [324, 190] on input "text" at bounding box center [361, 191] width 211 height 20
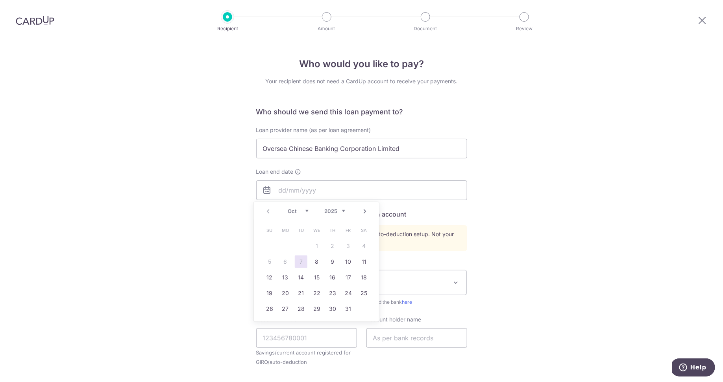
click at [335, 209] on select "2025 2026 2027 2028 2029 2030 2031 2032 2033 2034 2035" at bounding box center [334, 211] width 21 height 6
click at [343, 212] on select "2025 2026 2027 2028 2029 2030 2031 2032 2033 2034 2035 2036 2037 2038 2039 2040…" at bounding box center [334, 211] width 21 height 6
click at [307, 213] on select "Jan Feb Mar Apr May Jun Jul Aug Sep Oct Nov Dec" at bounding box center [298, 211] width 21 height 6
click at [314, 277] on link "15" at bounding box center [316, 277] width 13 height 13
type input "15/12/2038"
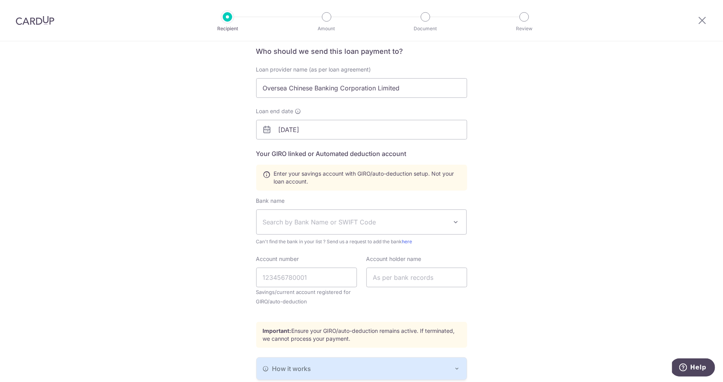
scroll to position [102, 0]
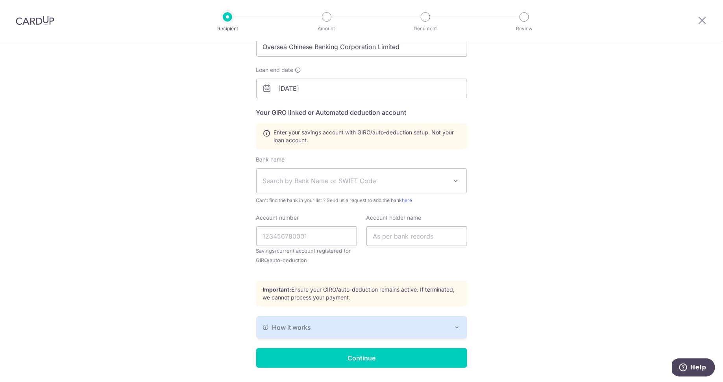
click at [308, 182] on span "Search by Bank Name or SWIFT Code" at bounding box center [355, 180] width 185 height 9
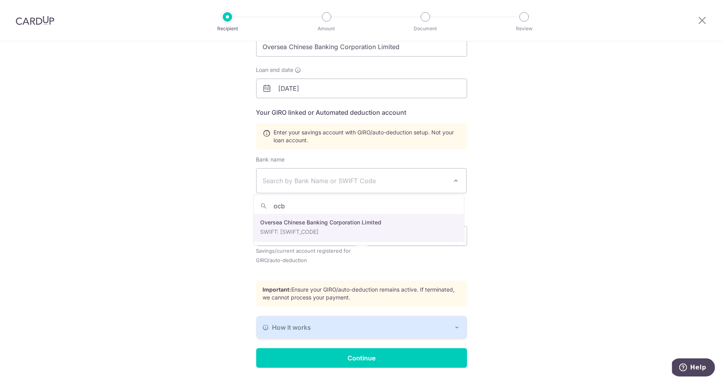
type input "ocb"
select select "12"
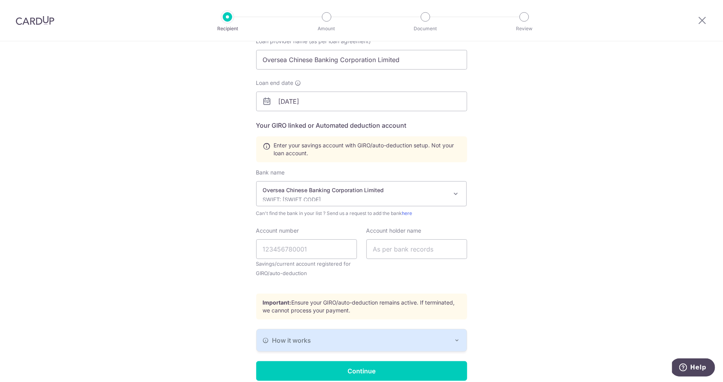
scroll to position [123, 0]
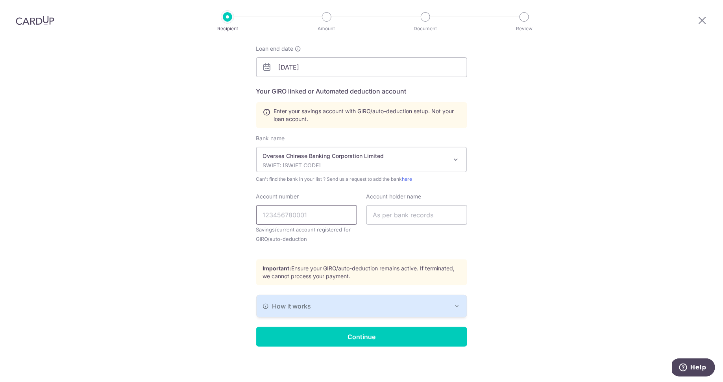
click at [321, 212] on input "Account number" at bounding box center [306, 215] width 101 height 20
type input "695658666001"
click at [416, 213] on input "text" at bounding box center [416, 215] width 101 height 20
type input "Quah Ee Siong"
click at [391, 334] on input "Continue" at bounding box center [361, 337] width 211 height 20
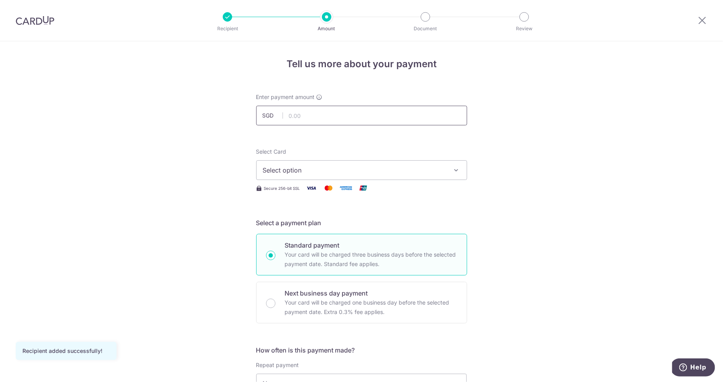
click at [333, 112] on input "text" at bounding box center [361, 116] width 211 height 20
type input "500.00"
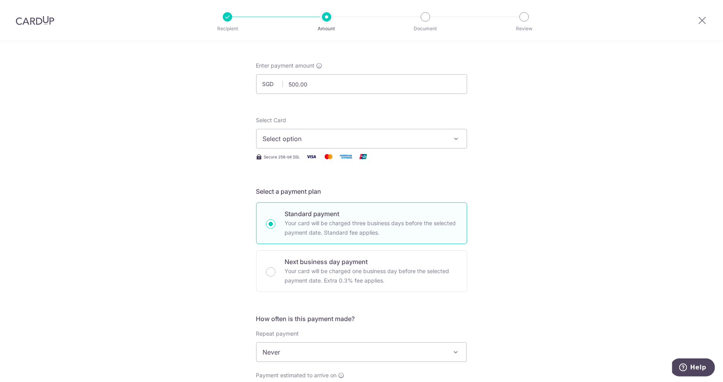
scroll to position [11, 0]
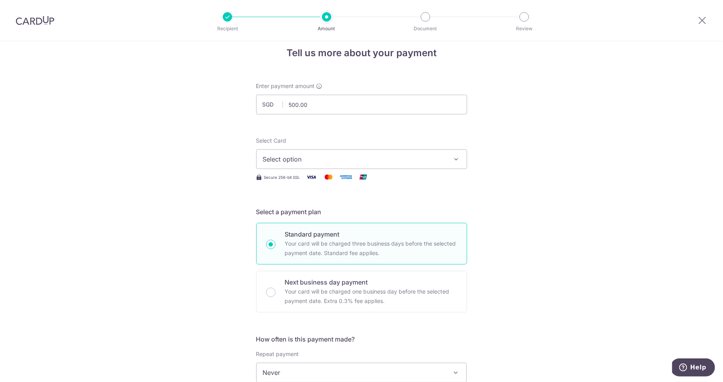
click at [403, 159] on span "Select option" at bounding box center [354, 159] width 183 height 9
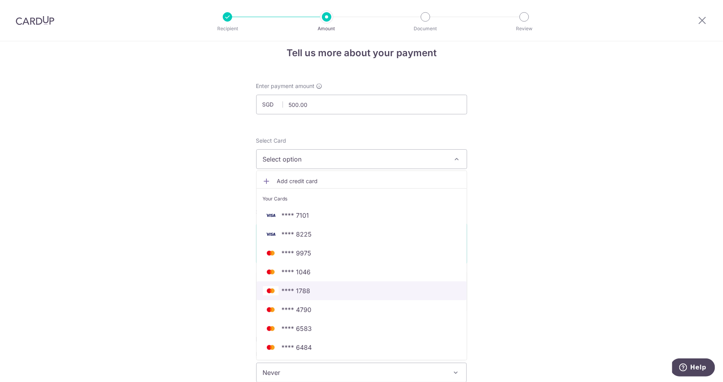
click at [318, 292] on span "**** 1788" at bounding box center [362, 290] width 198 height 9
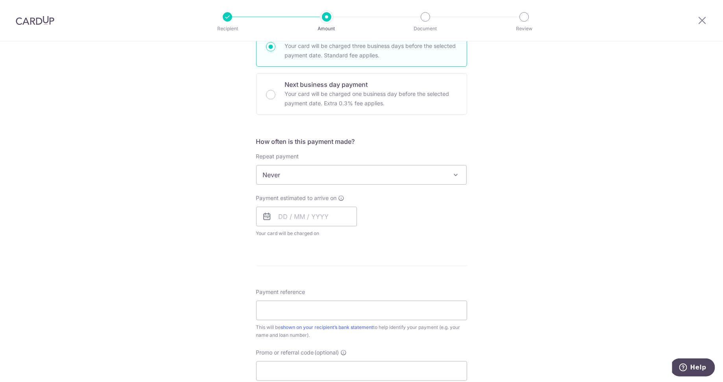
scroll to position [168, 0]
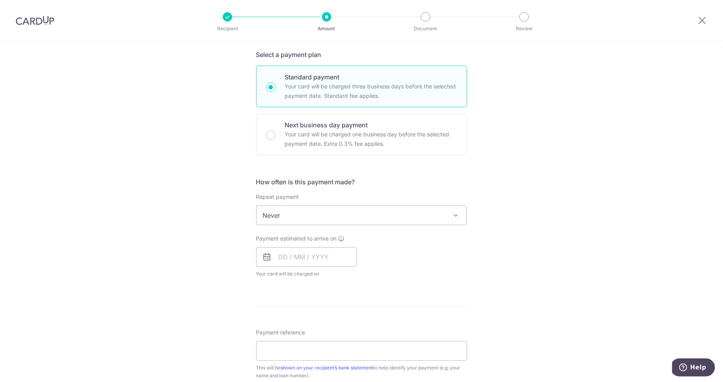
click at [353, 221] on span "Never" at bounding box center [362, 215] width 210 height 19
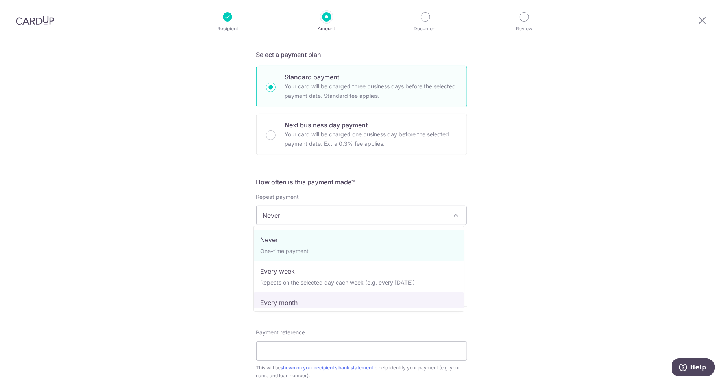
select select "3"
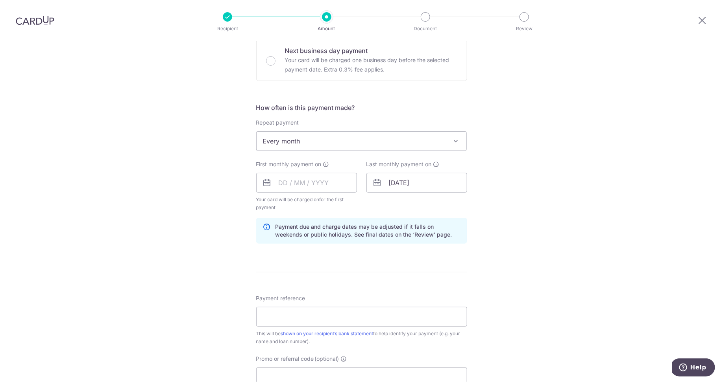
scroll to position [261, 0]
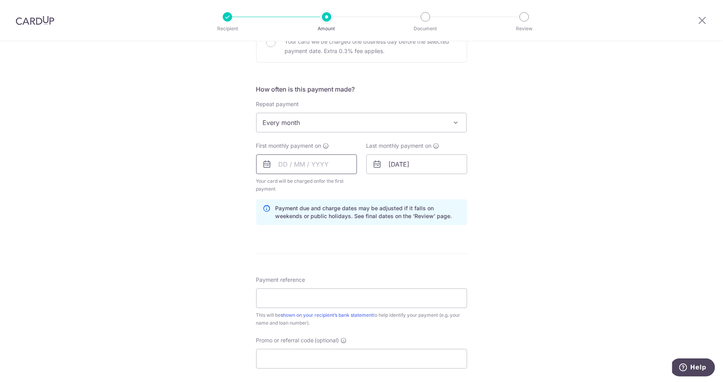
click at [329, 166] on input "text" at bounding box center [306, 165] width 101 height 20
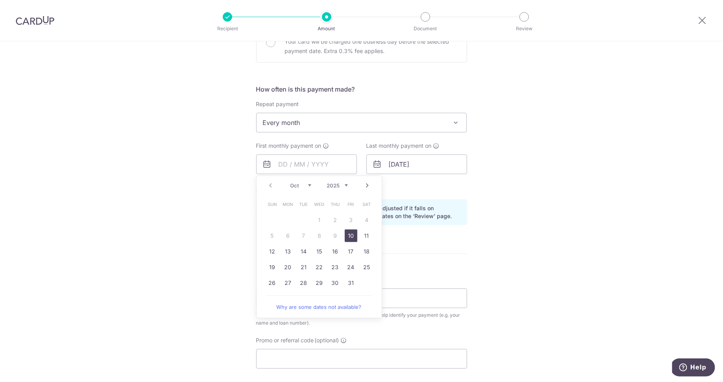
click at [303, 185] on select "Oct Nov Dec" at bounding box center [300, 186] width 21 height 6
click at [336, 183] on select "2025 2026 2027 2028 2029 2030 2031 2032 2033 2034 2035" at bounding box center [337, 186] width 21 height 6
click at [301, 184] on select "Jan Feb Mar Apr May Jun Jul Aug Sep Oct Nov Dec" at bounding box center [300, 186] width 21 height 6
click at [332, 251] on link "15" at bounding box center [335, 252] width 13 height 13
type input "15/01/2026"
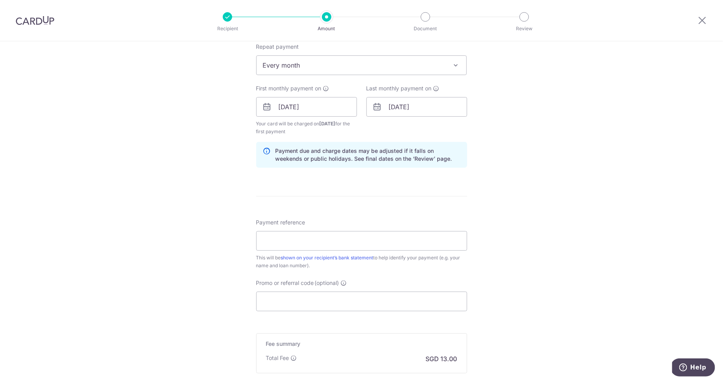
scroll to position [265, 0]
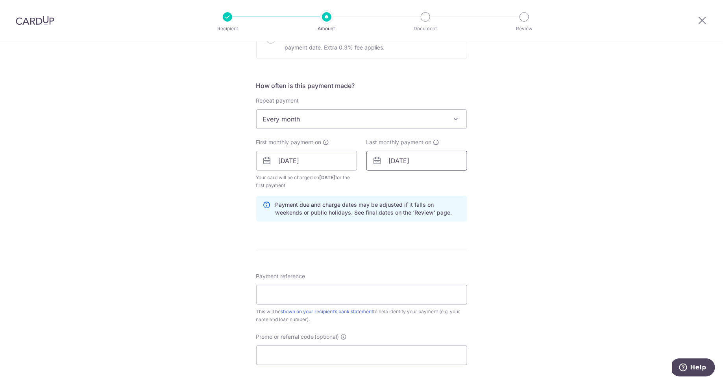
click at [422, 162] on input "15/12/2038" at bounding box center [416, 161] width 101 height 20
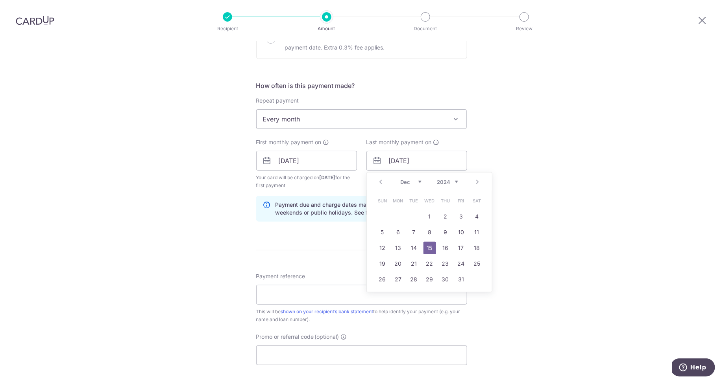
click at [439, 179] on select "2024 2025 2026 2027 2028 2029 2030 2031 2032 2033 2034 2035" at bounding box center [447, 182] width 21 height 6
click at [415, 249] on link "15" at bounding box center [414, 248] width 13 height 13
type input "[DATE]"
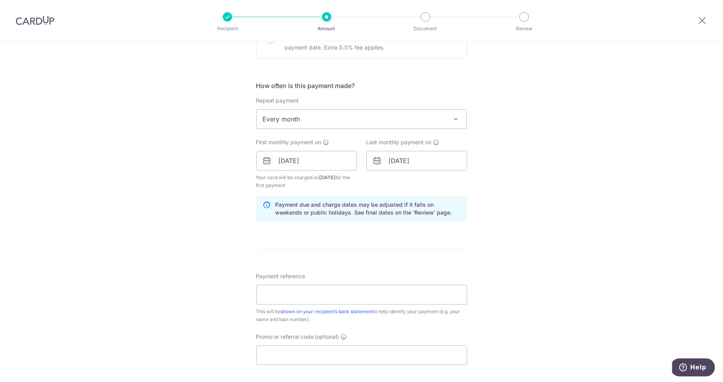
click at [529, 222] on div "Tell us more about your payment Enter payment amount SGD 500.00 500.00 Recipien…" at bounding box center [361, 153] width 723 height 752
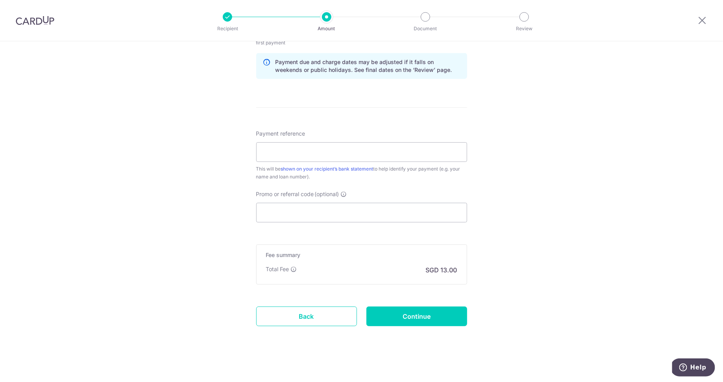
scroll to position [408, 0]
click at [360, 151] on input "Payment reference" at bounding box center [361, 152] width 211 height 20
click at [269, 148] on input "lafiesta cardup" at bounding box center [361, 152] width 211 height 20
type input "hdb cardup"
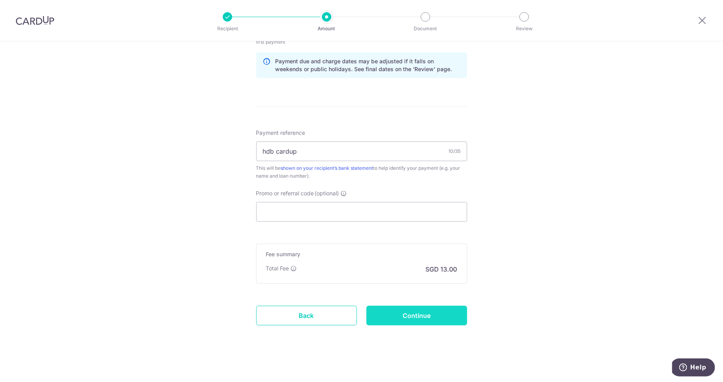
click at [427, 317] on input "Continue" at bounding box center [416, 316] width 101 height 20
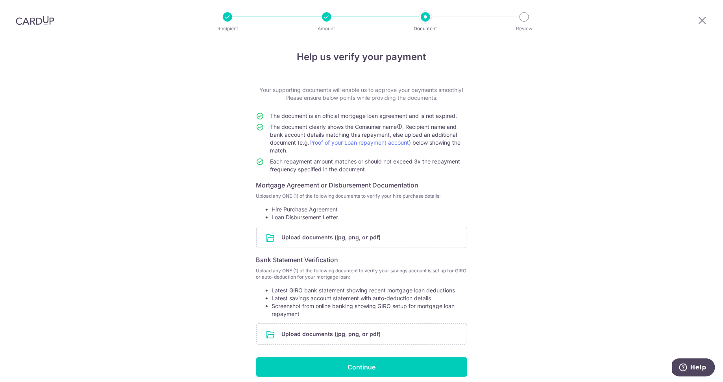
scroll to position [19, 0]
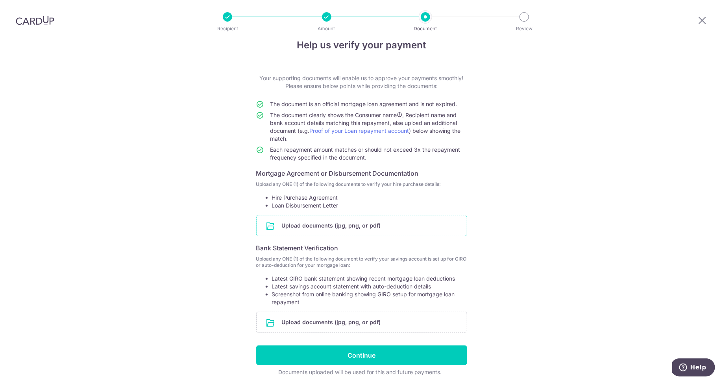
click at [335, 230] on input "file" at bounding box center [362, 226] width 210 height 20
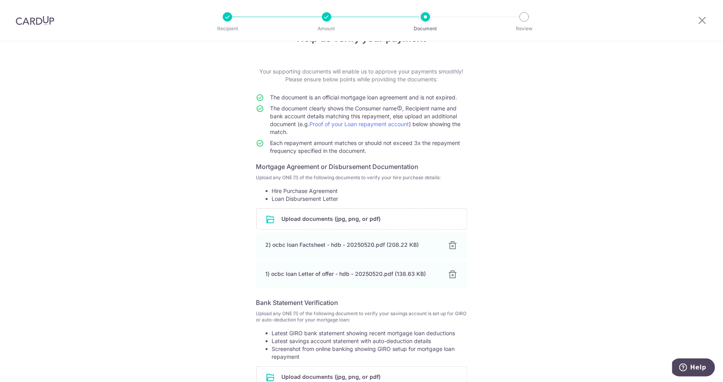
scroll to position [110, 0]
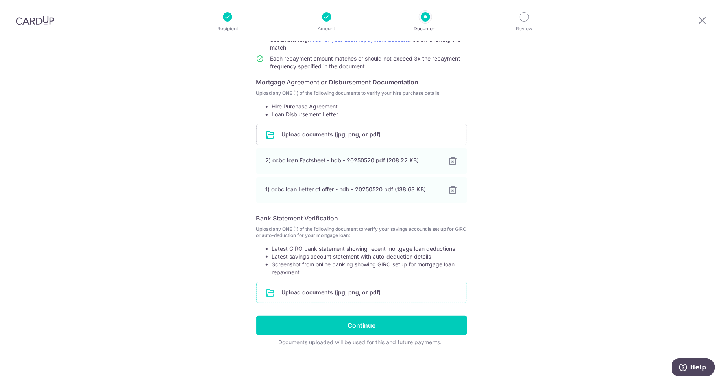
click at [365, 288] on input "file" at bounding box center [362, 293] width 210 height 20
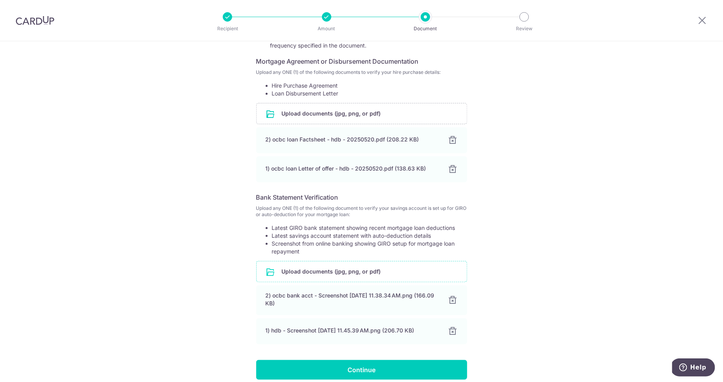
scroll to position [175, 0]
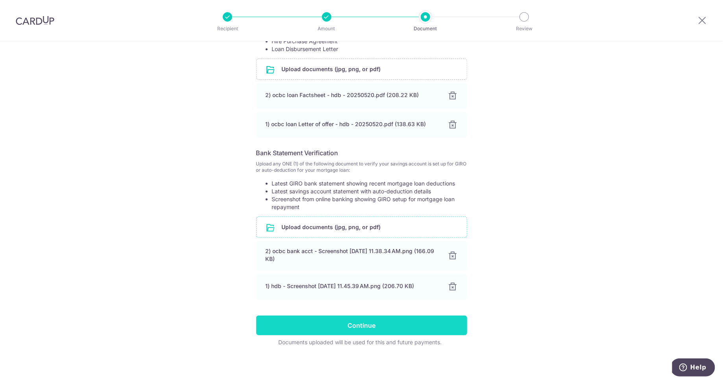
click at [443, 329] on input "Continue" at bounding box center [361, 326] width 211 height 20
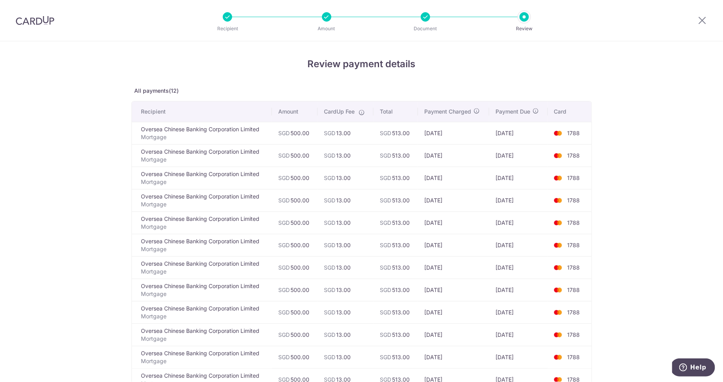
scroll to position [138, 0]
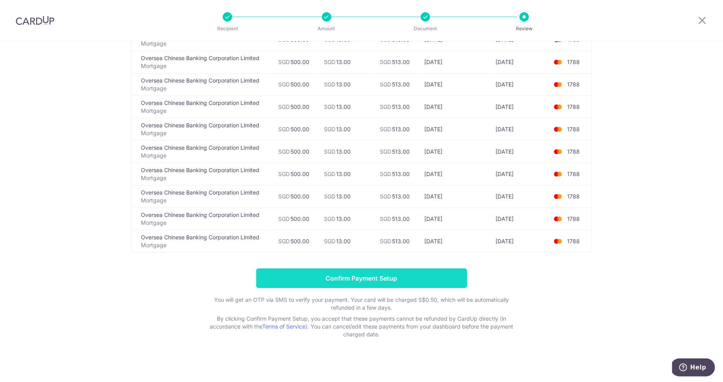
click at [427, 273] on input "Confirm Payment Setup" at bounding box center [361, 279] width 211 height 20
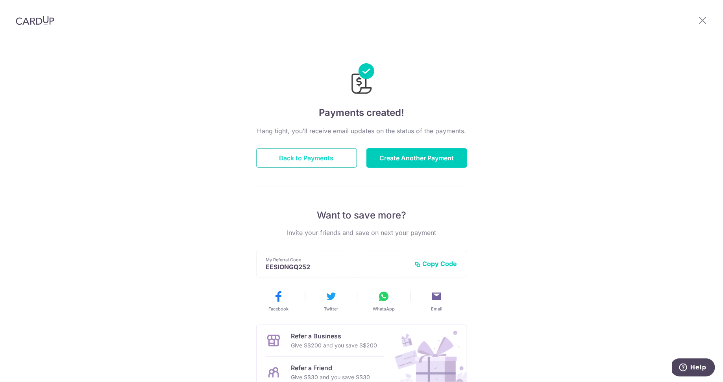
click at [319, 153] on button "Back to Payments" at bounding box center [306, 158] width 101 height 20
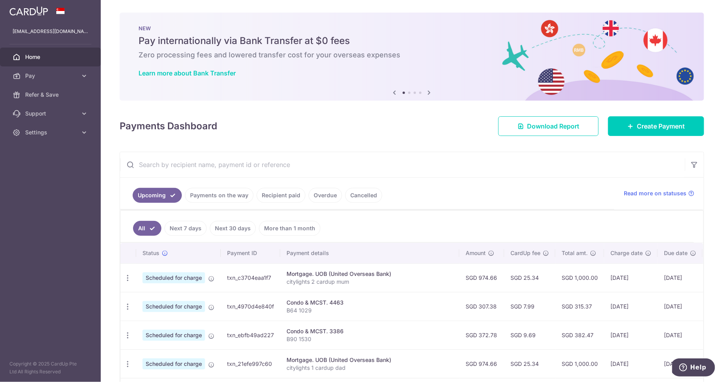
click at [229, 163] on input "text" at bounding box center [402, 164] width 565 height 25
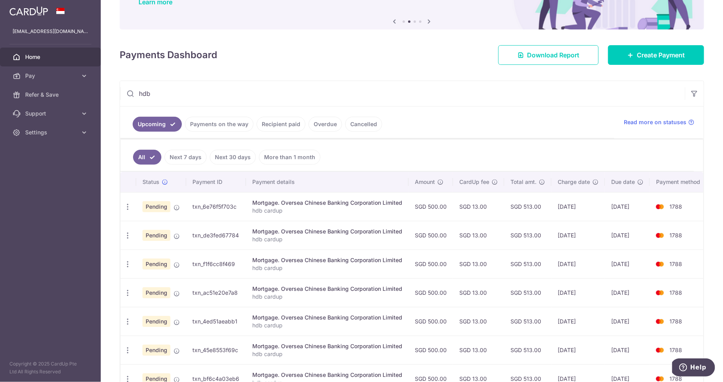
scroll to position [71, 0]
drag, startPoint x: 168, startPoint y: 90, endPoint x: 129, endPoint y: 94, distance: 39.5
click at [129, 94] on div "hdb" at bounding box center [402, 93] width 565 height 25
click at [141, 93] on input "hdb" at bounding box center [402, 93] width 565 height 25
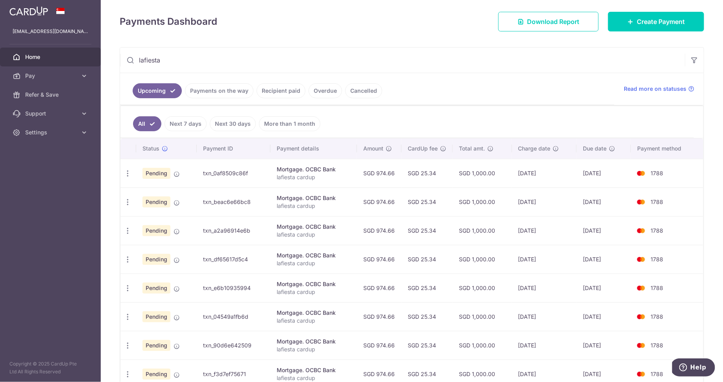
scroll to position [130, 0]
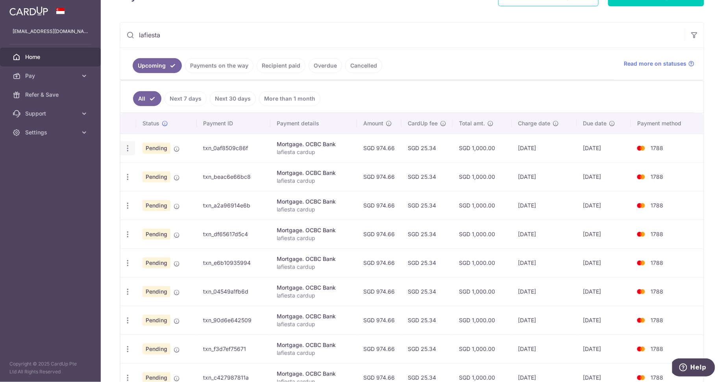
type input "lafiesta"
click at [128, 147] on icon "button" at bounding box center [128, 148] width 8 height 8
click at [161, 185] on span "Cancel payment" at bounding box center [169, 189] width 53 height 9
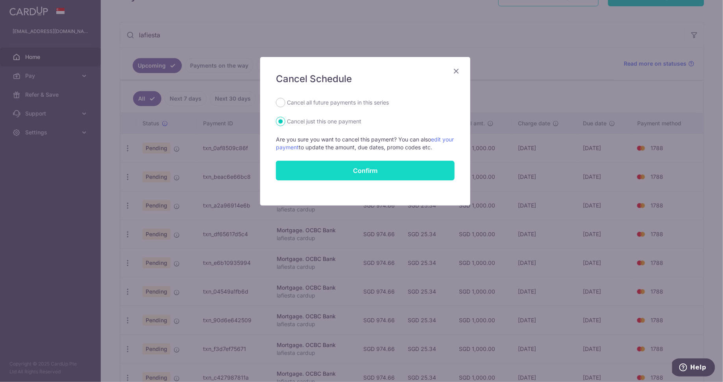
click at [388, 173] on button "Confirm" at bounding box center [365, 171] width 179 height 20
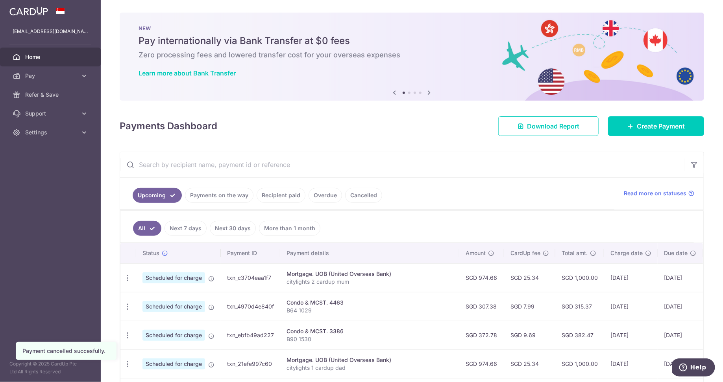
click at [233, 161] on input "text" at bounding box center [402, 164] width 565 height 25
click at [236, 161] on input "text" at bounding box center [402, 164] width 565 height 25
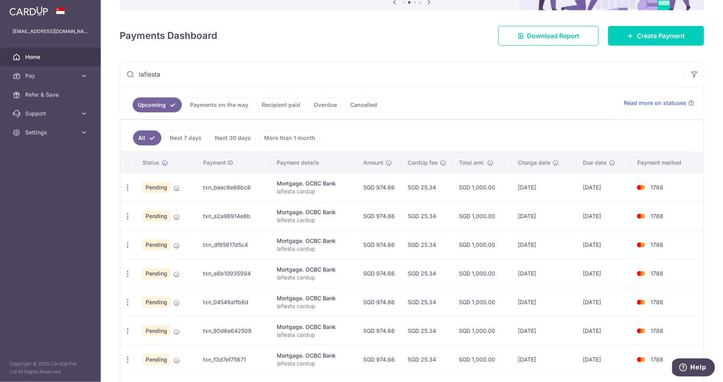
scroll to position [221, 0]
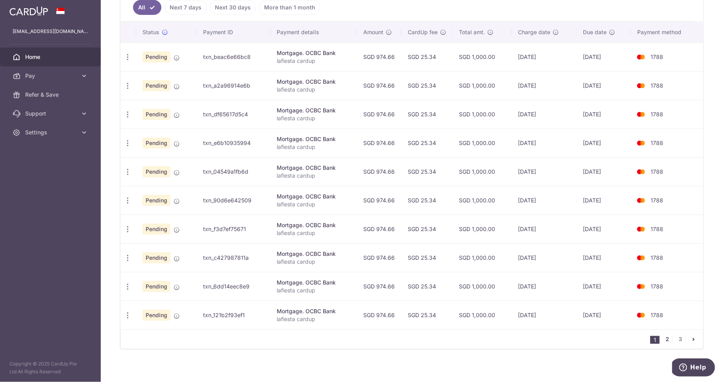
type input "lafiesta"
click at [665, 336] on link "2" at bounding box center [667, 339] width 9 height 9
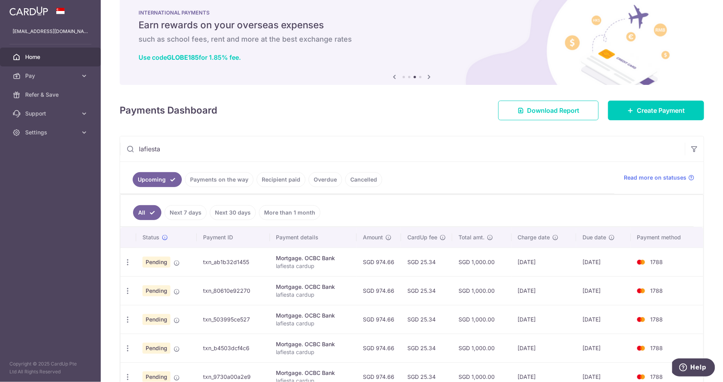
scroll to position [0, 0]
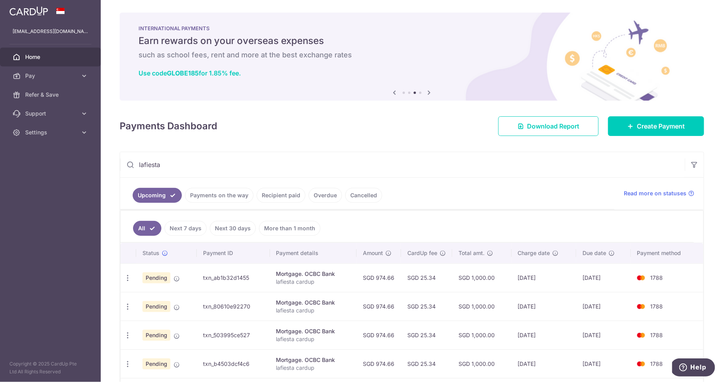
drag, startPoint x: 175, startPoint y: 169, endPoint x: 103, endPoint y: 167, distance: 72.8
click at [103, 167] on div "× Pause Schedule Pause all future payments in this series Pause just this one p…" at bounding box center [412, 191] width 622 height 382
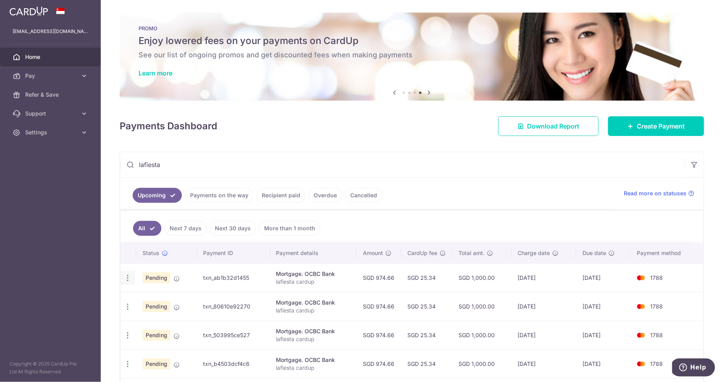
click at [125, 276] on icon "button" at bounding box center [128, 278] width 8 height 8
click at [159, 297] on span "Update payment" at bounding box center [170, 299] width 54 height 9
radio input "true"
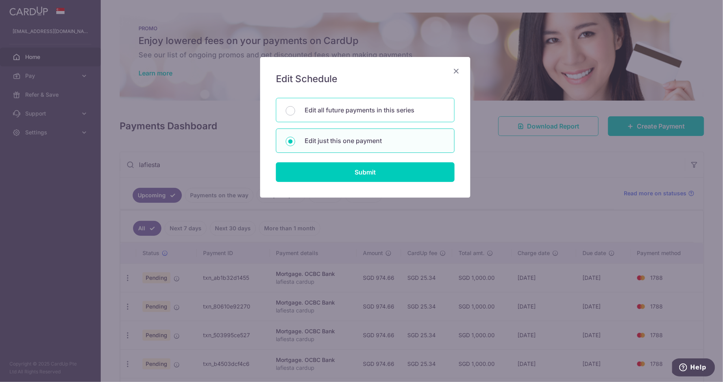
click at [369, 114] on div "Edit all future payments in this series" at bounding box center [365, 110] width 179 height 24
radio input "true"
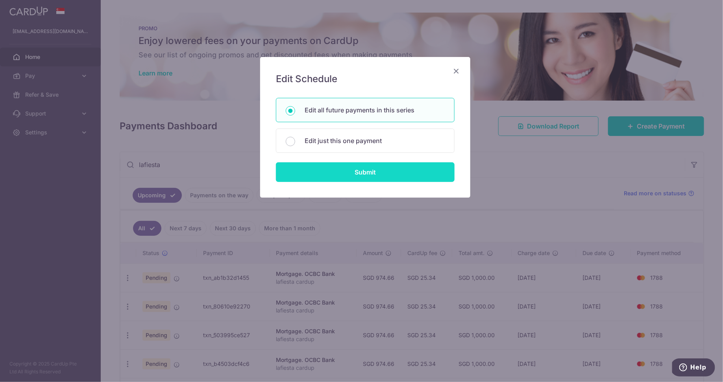
click at [373, 170] on input "Submit" at bounding box center [365, 172] width 179 height 20
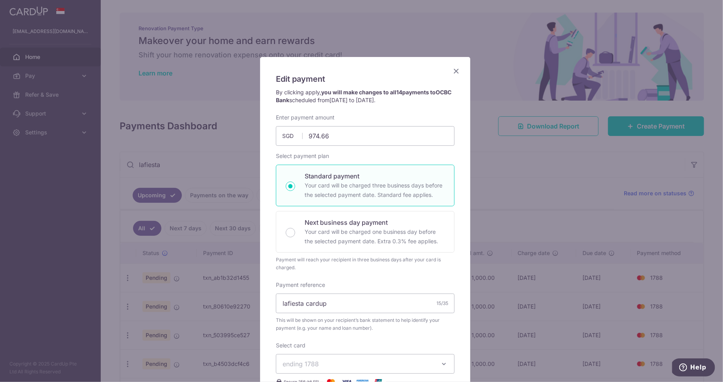
click at [456, 72] on icon "Close" at bounding box center [455, 71] width 9 height 10
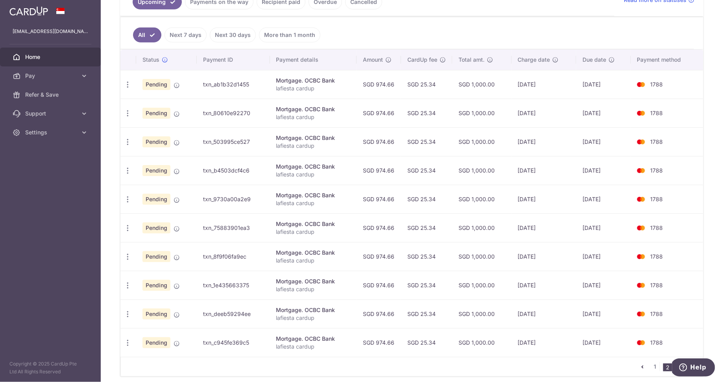
scroll to position [221, 0]
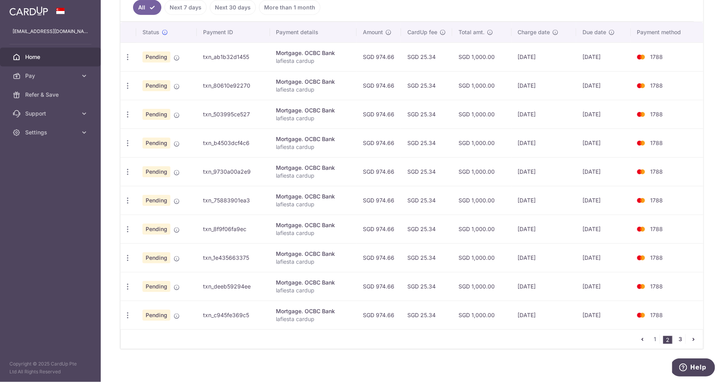
click at [677, 337] on link "3" at bounding box center [680, 339] width 9 height 9
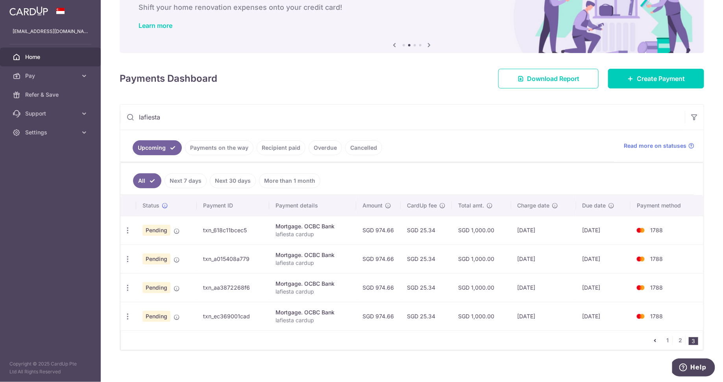
scroll to position [50, 0]
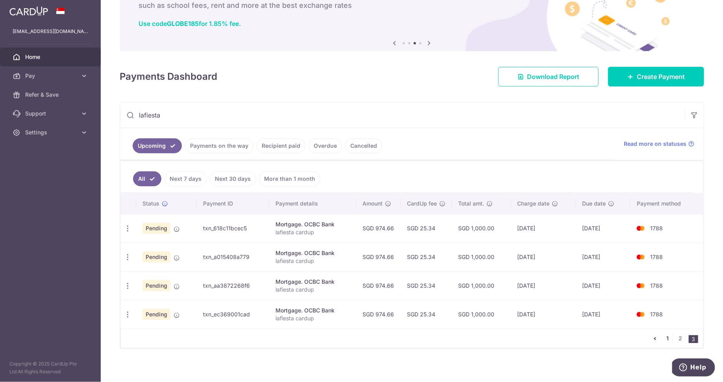
click at [664, 335] on link "1" at bounding box center [667, 338] width 9 height 9
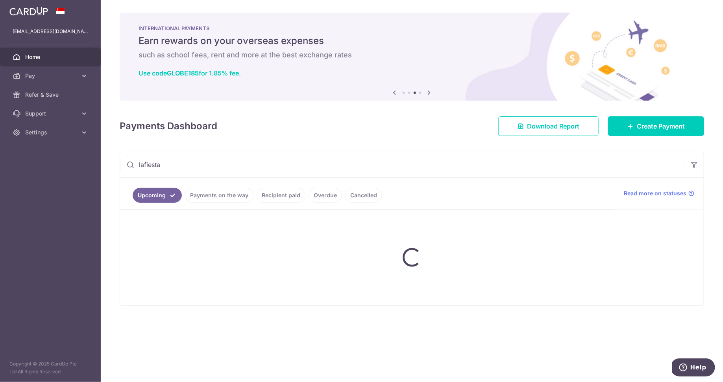
scroll to position [0, 0]
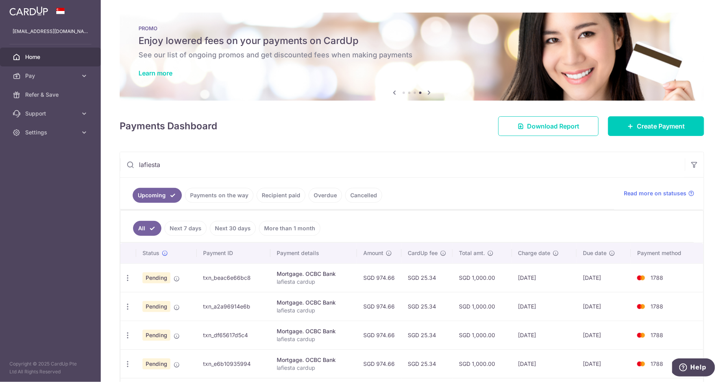
drag, startPoint x: 175, startPoint y: 169, endPoint x: 123, endPoint y: 166, distance: 52.0
click at [123, 166] on input "lafiesta" at bounding box center [402, 164] width 565 height 25
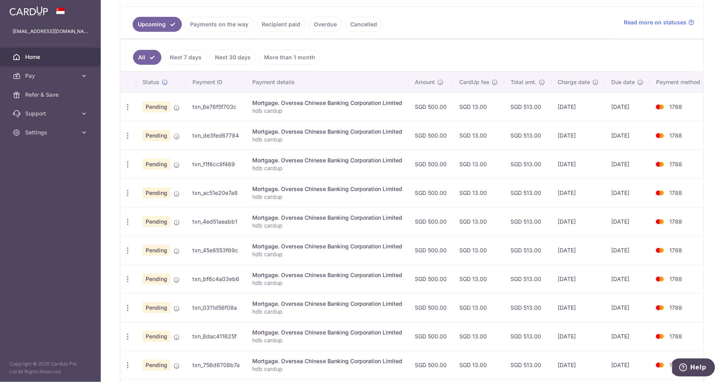
scroll to position [227, 0]
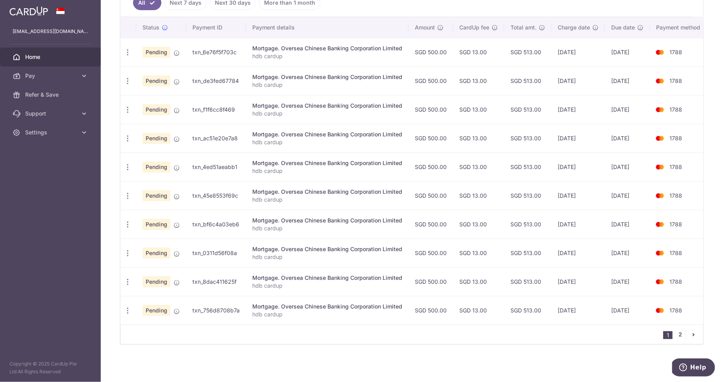
type input "hdb"
click at [677, 336] on link "2" at bounding box center [680, 334] width 9 height 9
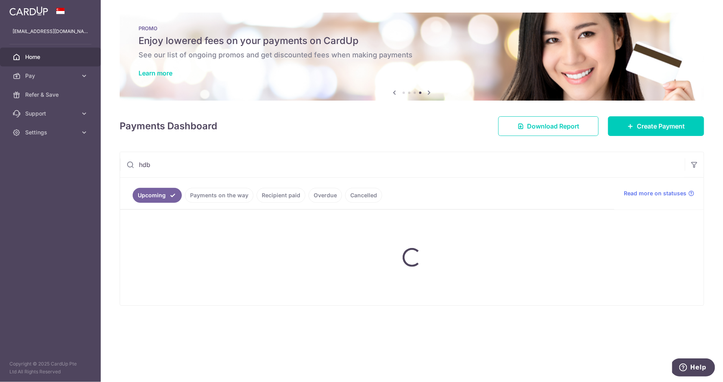
scroll to position [0, 0]
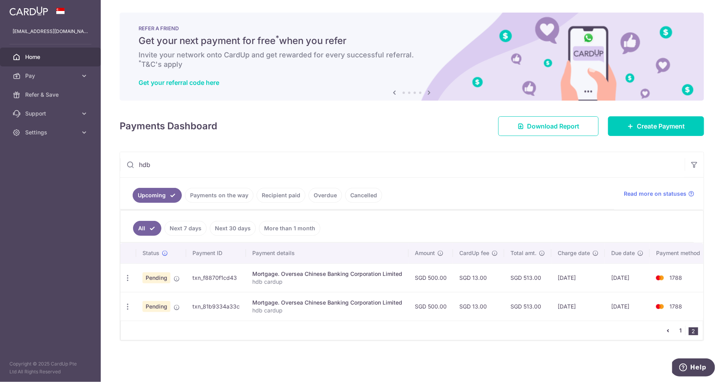
click at [679, 336] on link "1" at bounding box center [680, 330] width 9 height 9
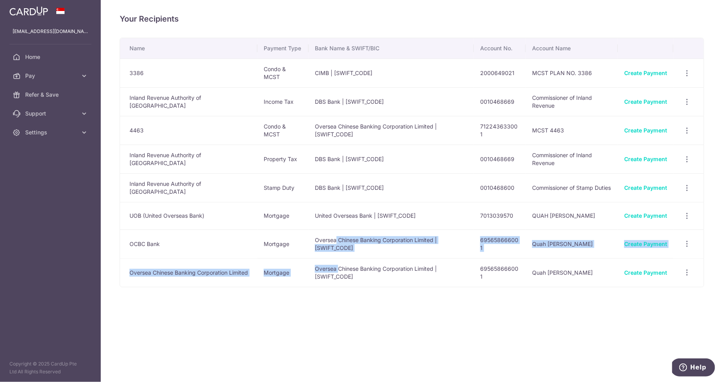
drag, startPoint x: 329, startPoint y: 240, endPoint x: 331, endPoint y: 264, distance: 24.1
click at [331, 264] on tbody "3386 Condo & MCST CIMB | CIBBSGSGXXX 2000649021 MCST PLAN NO. 3386 Create Payme…" at bounding box center [411, 173] width 583 height 229
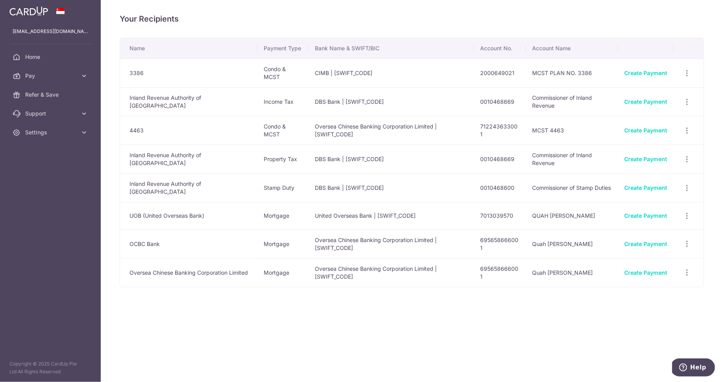
click at [339, 277] on td "Oversea Chinese Banking Corporation Limited | OCBCSGSGXXX" at bounding box center [390, 273] width 165 height 29
click at [687, 244] on icon "button" at bounding box center [687, 244] width 8 height 8
click at [662, 263] on span "View/Edit" at bounding box center [661, 265] width 54 height 9
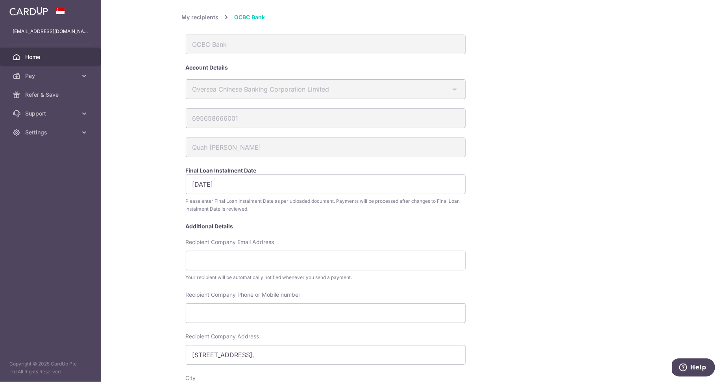
click at [46, 56] on span "Home" at bounding box center [51, 57] width 52 height 8
